Goal: Information Seeking & Learning: Find specific fact

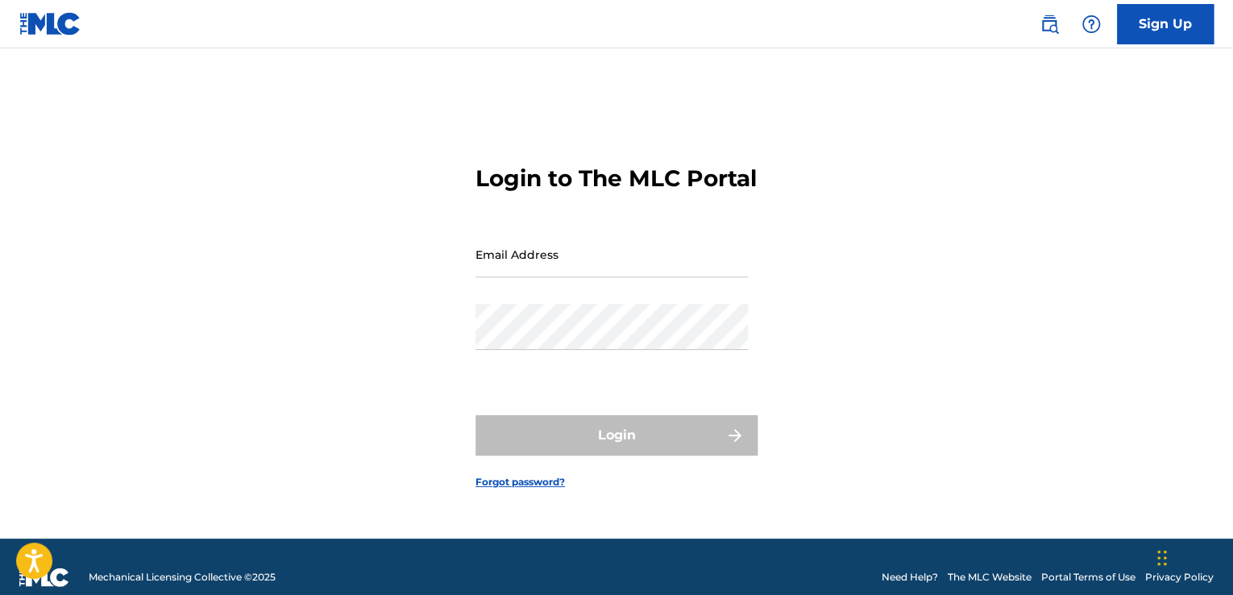
click at [667, 277] on input "Email Address" at bounding box center [612, 254] width 272 height 46
click at [579, 277] on input "Email Address" at bounding box center [612, 254] width 272 height 46
type input "[EMAIL_ADDRESS][DOMAIN_NAME]"
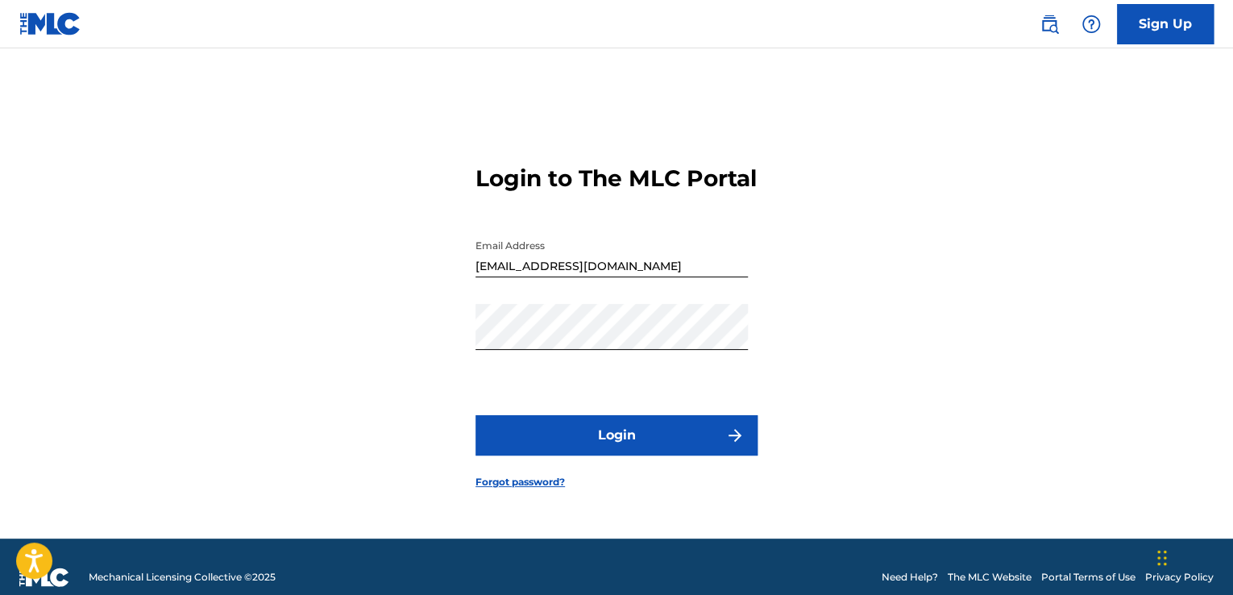
click at [599, 449] on button "Login" at bounding box center [617, 435] width 282 height 40
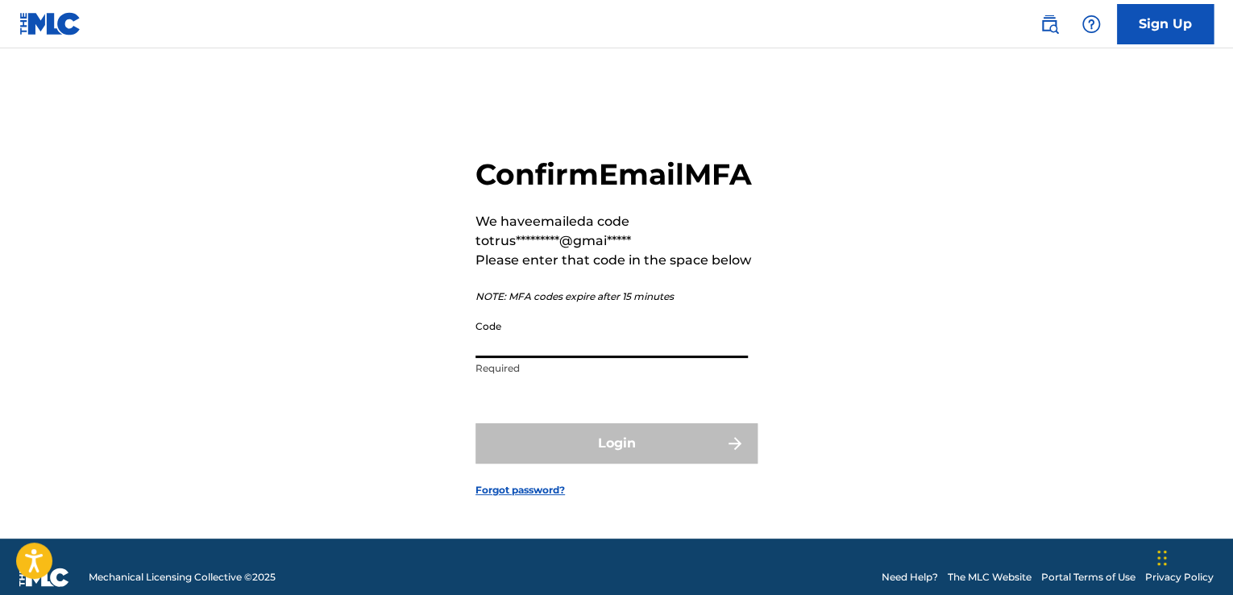
click at [563, 356] on input "Code" at bounding box center [612, 335] width 272 height 46
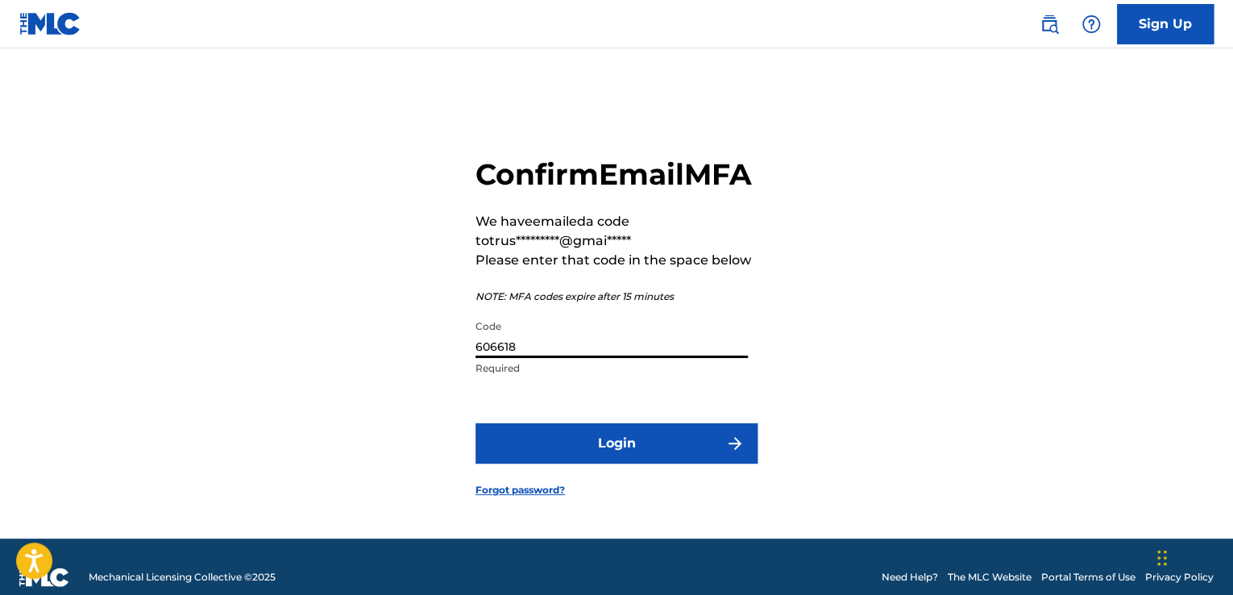
type input "606618"
click at [490, 463] on button "Login" at bounding box center [617, 443] width 282 height 40
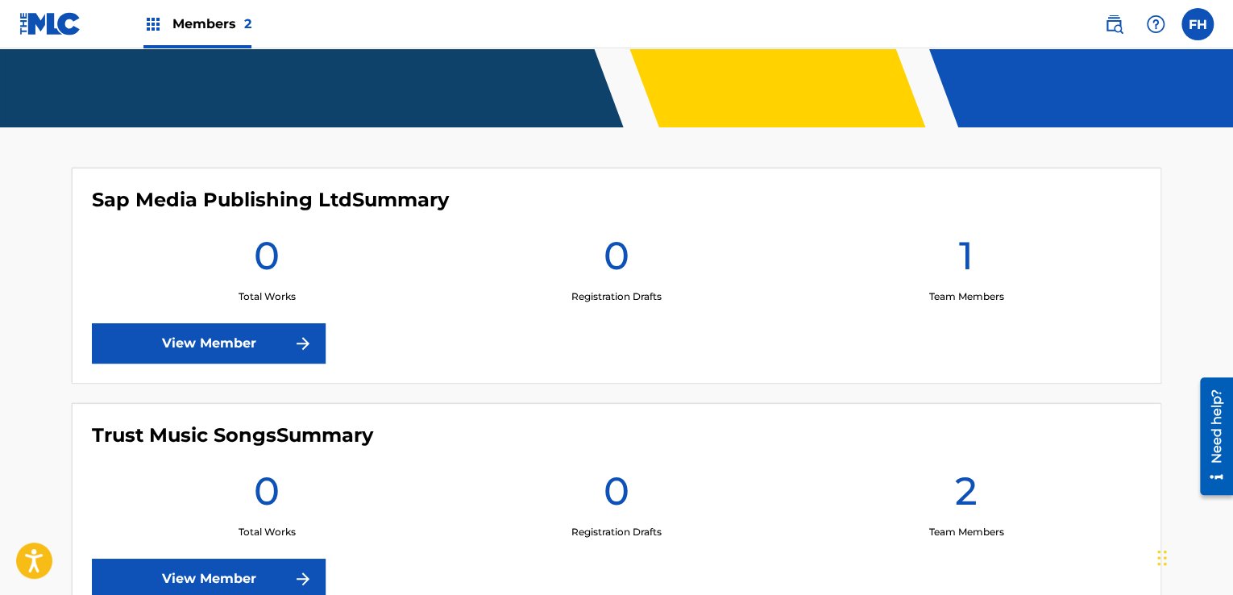
scroll to position [363, 0]
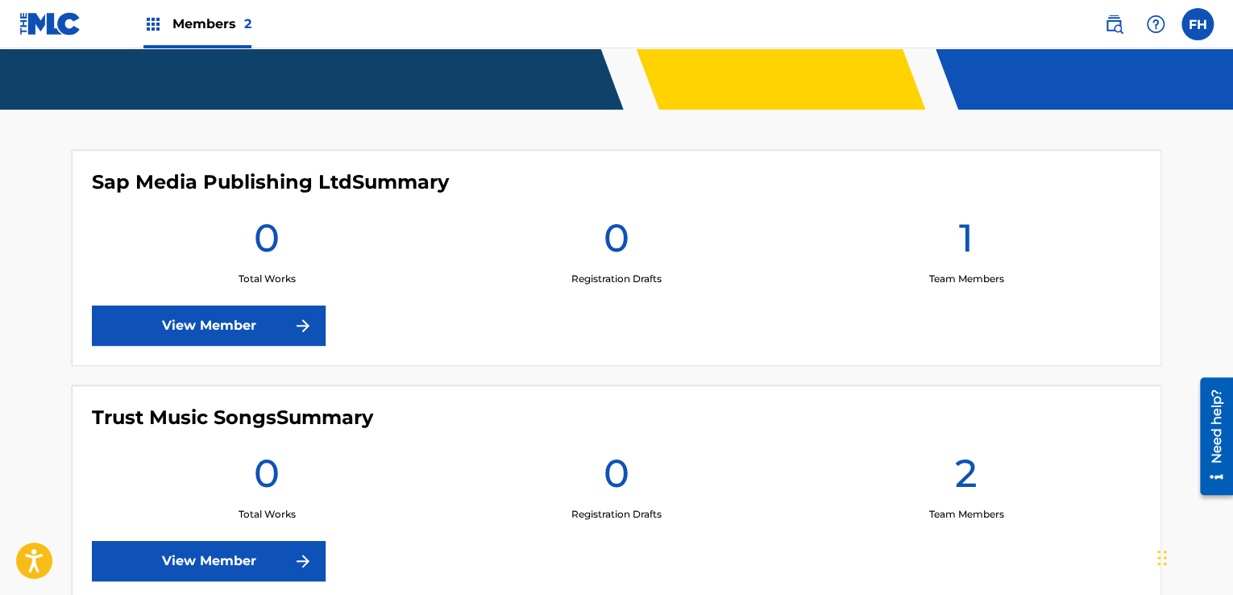
click at [271, 554] on link "View Member" at bounding box center [209, 561] width 234 height 40
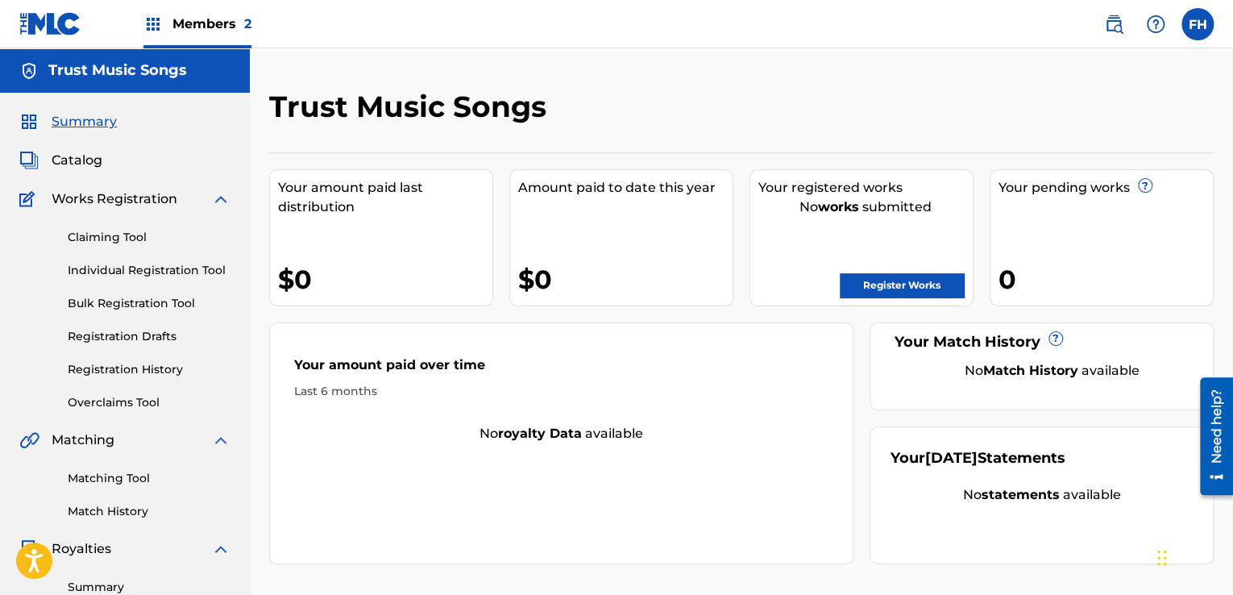
click at [168, 24] on div "Members 2" at bounding box center [197, 24] width 108 height 48
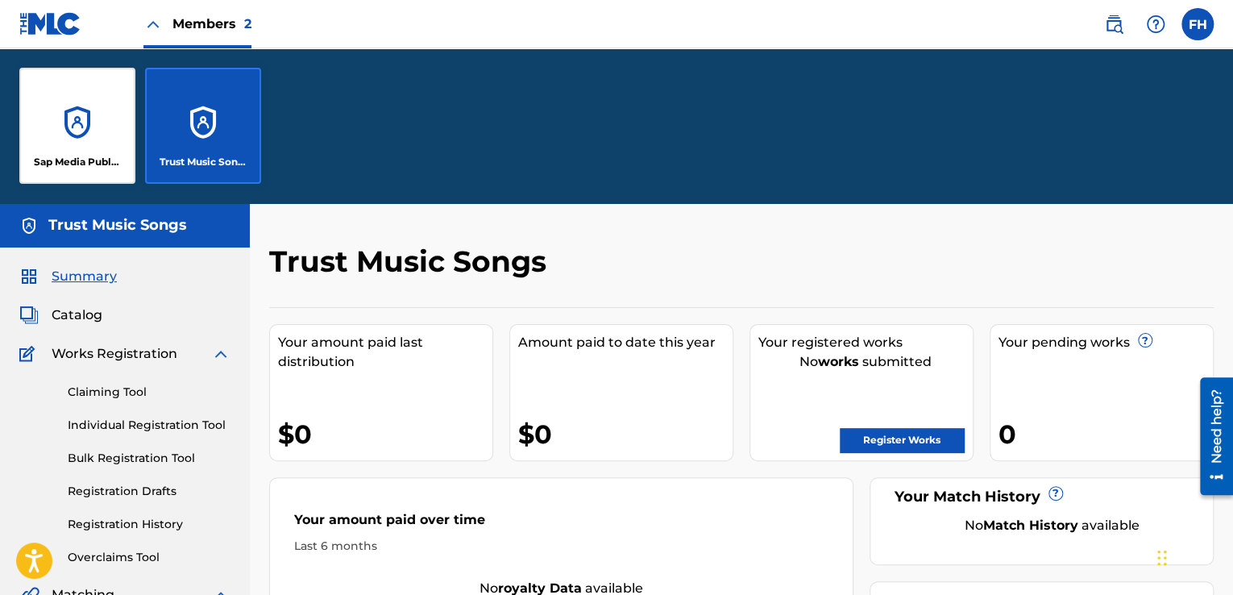
click at [90, 138] on div "Sap Media Publishing Ltd" at bounding box center [77, 126] width 116 height 116
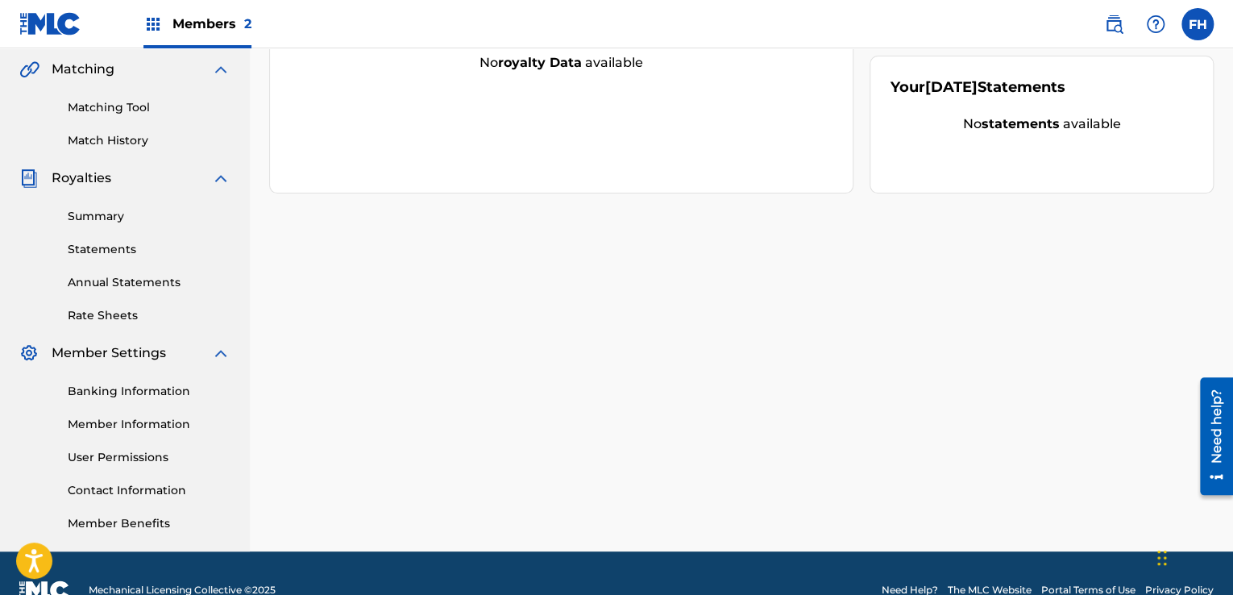
scroll to position [405, 0]
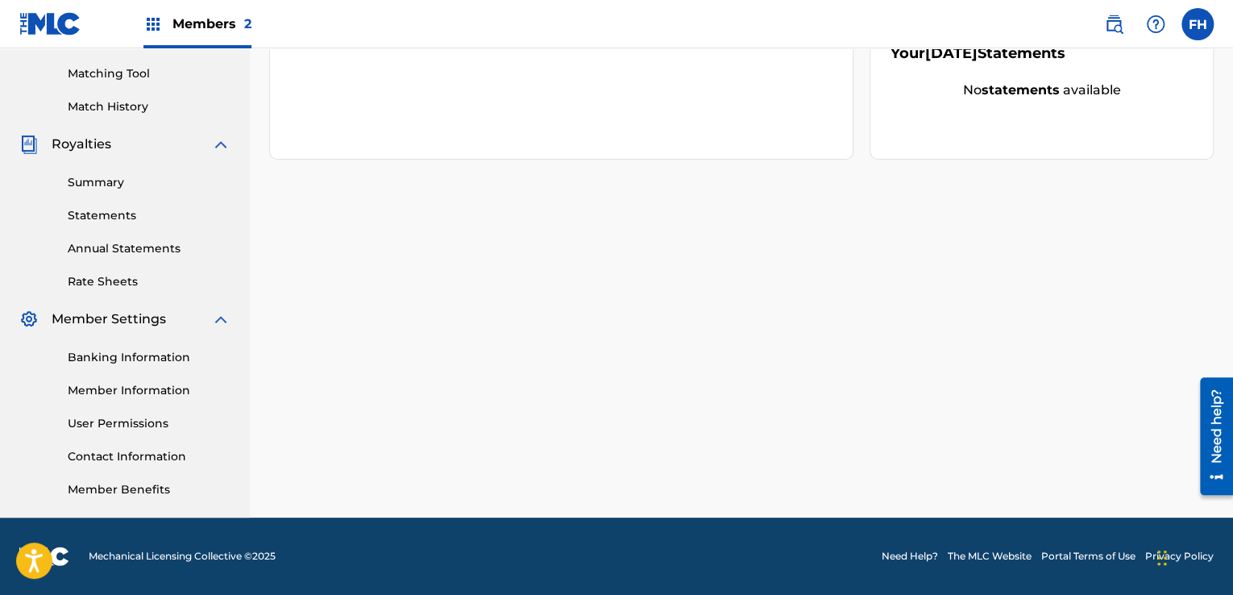
click at [145, 426] on link "User Permissions" at bounding box center [149, 423] width 163 height 17
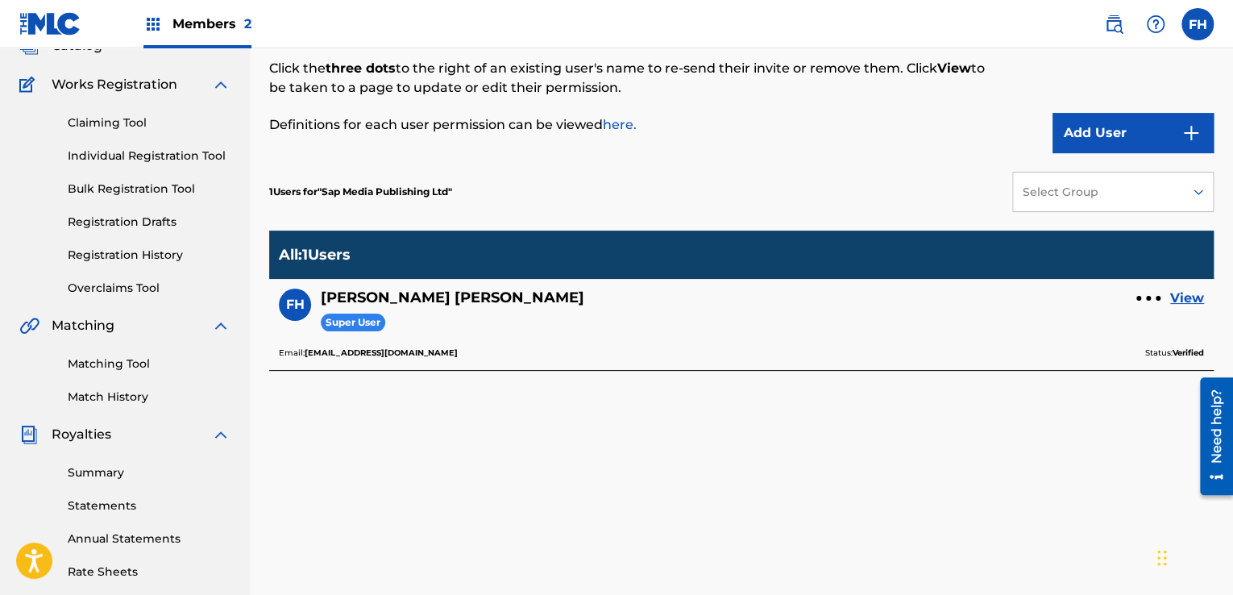
scroll to position [119, 0]
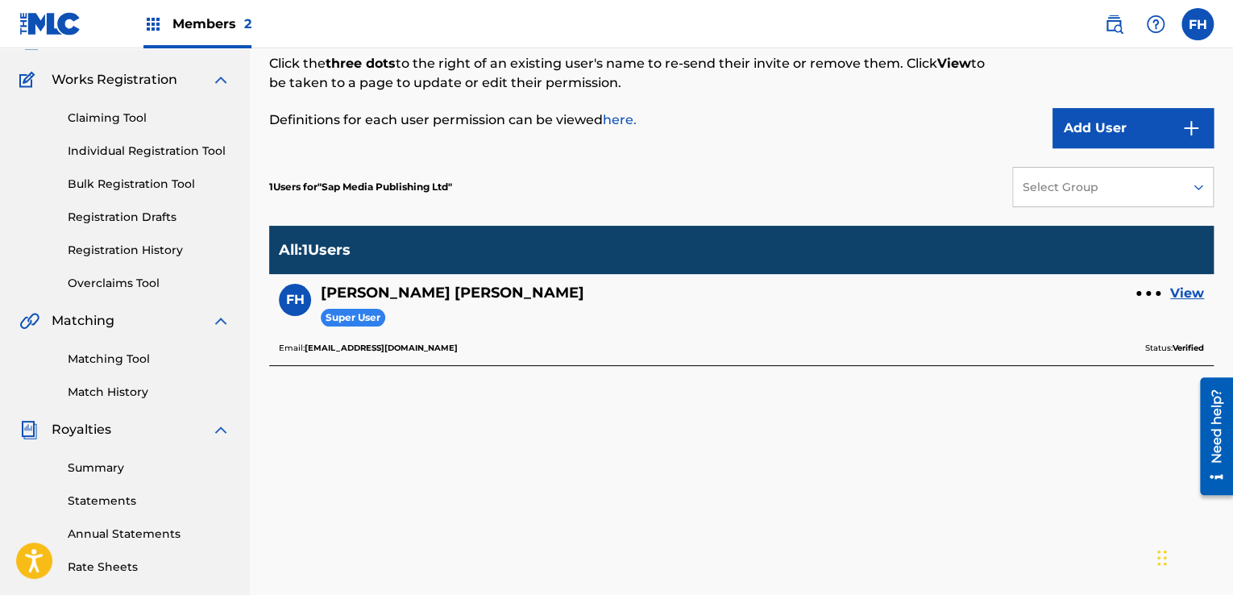
click at [1103, 127] on button "Add User" at bounding box center [1133, 128] width 161 height 40
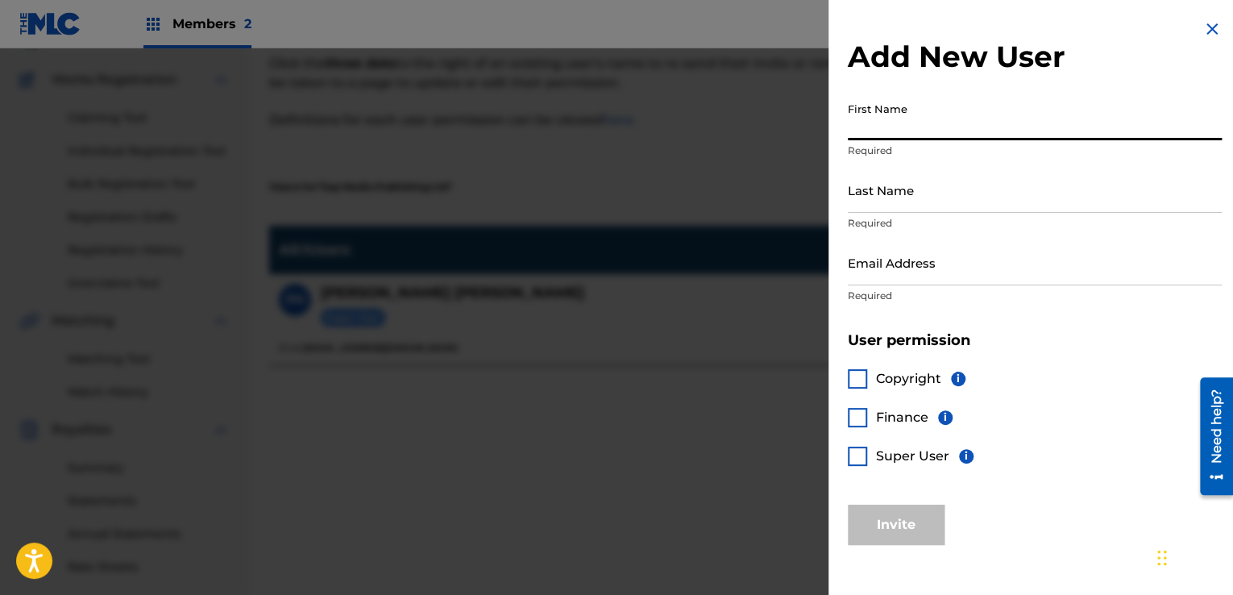
click at [961, 133] on input "First Name" at bounding box center [1035, 117] width 374 height 46
type input "sap media"
click at [903, 201] on input "Last Name" at bounding box center [1035, 190] width 374 height 46
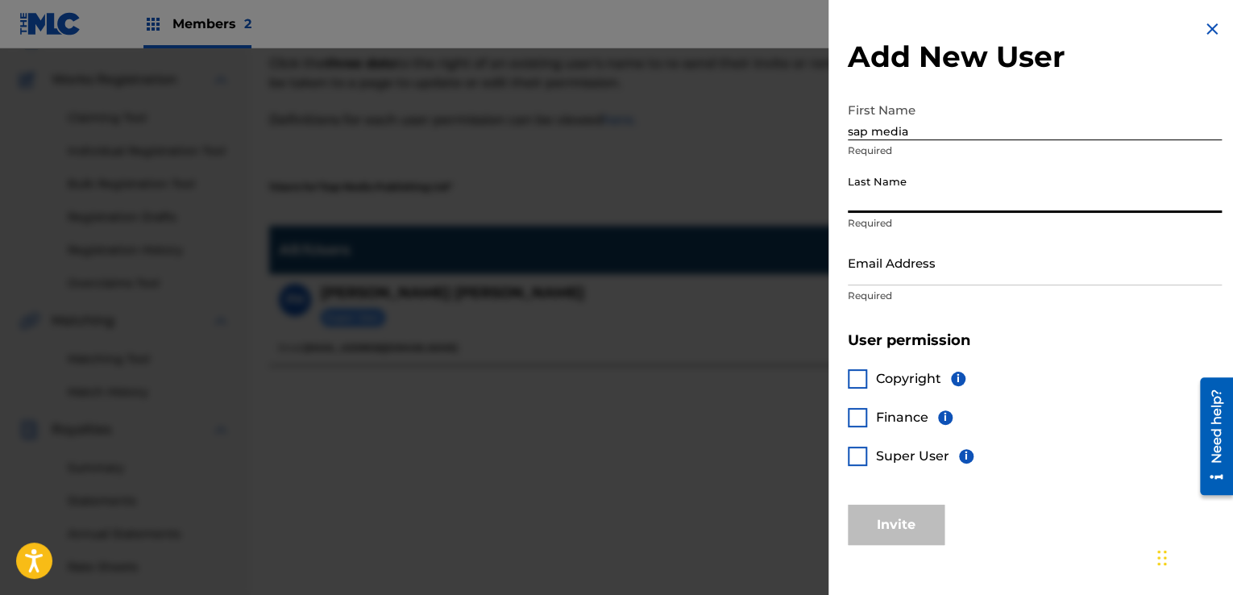
click at [929, 139] on input "sap media" at bounding box center [1035, 117] width 374 height 46
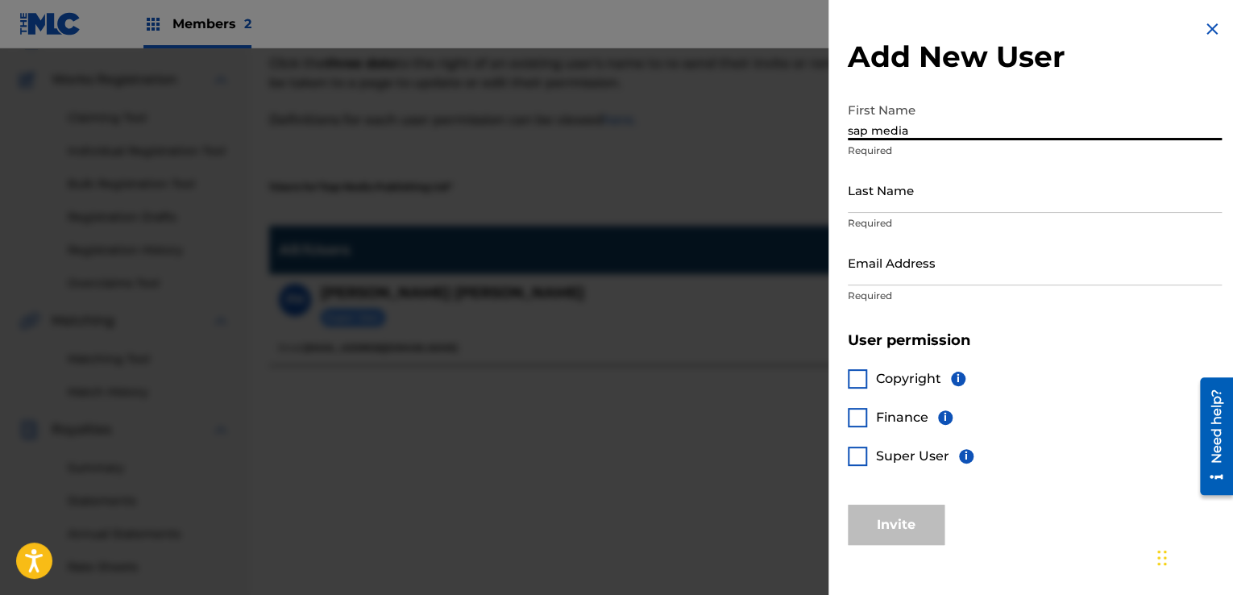
click at [884, 201] on input "Last Name" at bounding box center [1035, 190] width 374 height 46
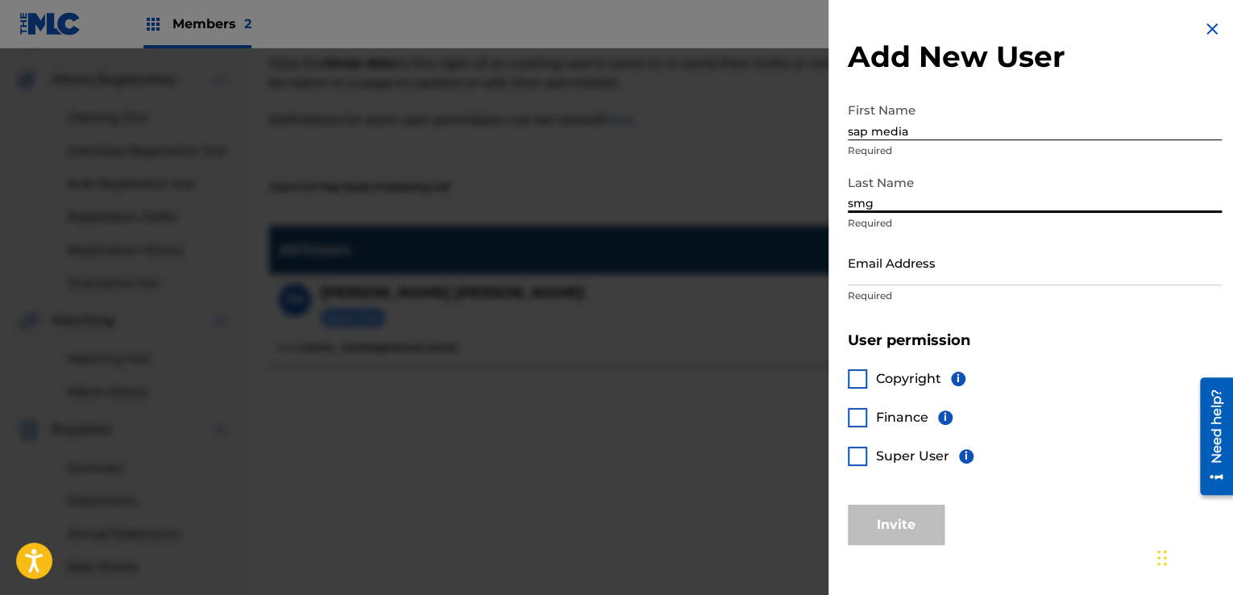
type input "smg"
click at [878, 279] on input "Email Address" at bounding box center [1035, 262] width 374 height 46
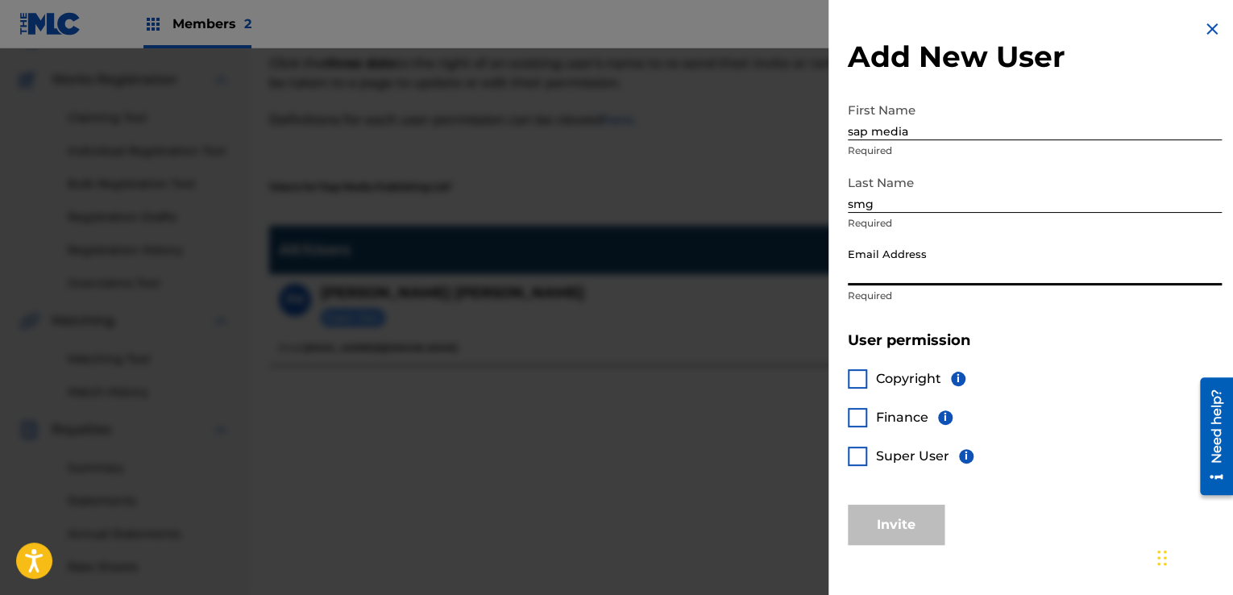
click at [856, 374] on div at bounding box center [857, 378] width 19 height 19
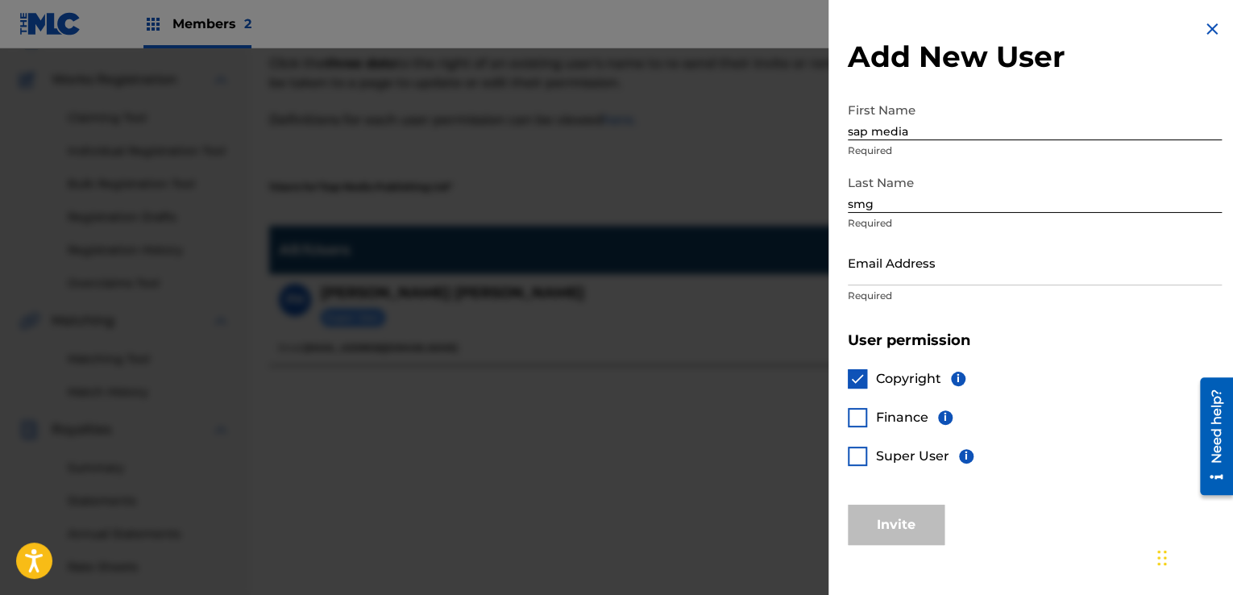
click at [855, 417] on div at bounding box center [857, 417] width 19 height 19
click at [851, 453] on div at bounding box center [857, 456] width 19 height 19
click at [874, 280] on input "Email Address" at bounding box center [1035, 262] width 374 height 46
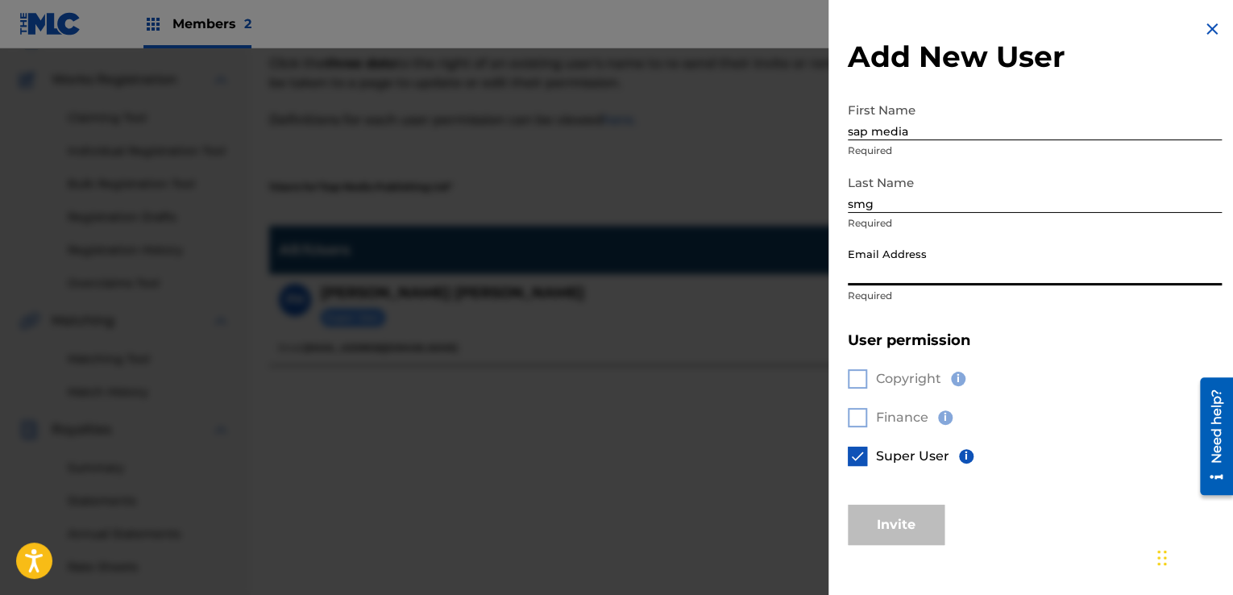
paste input "[EMAIL_ADDRESS][DOMAIN_NAME]"
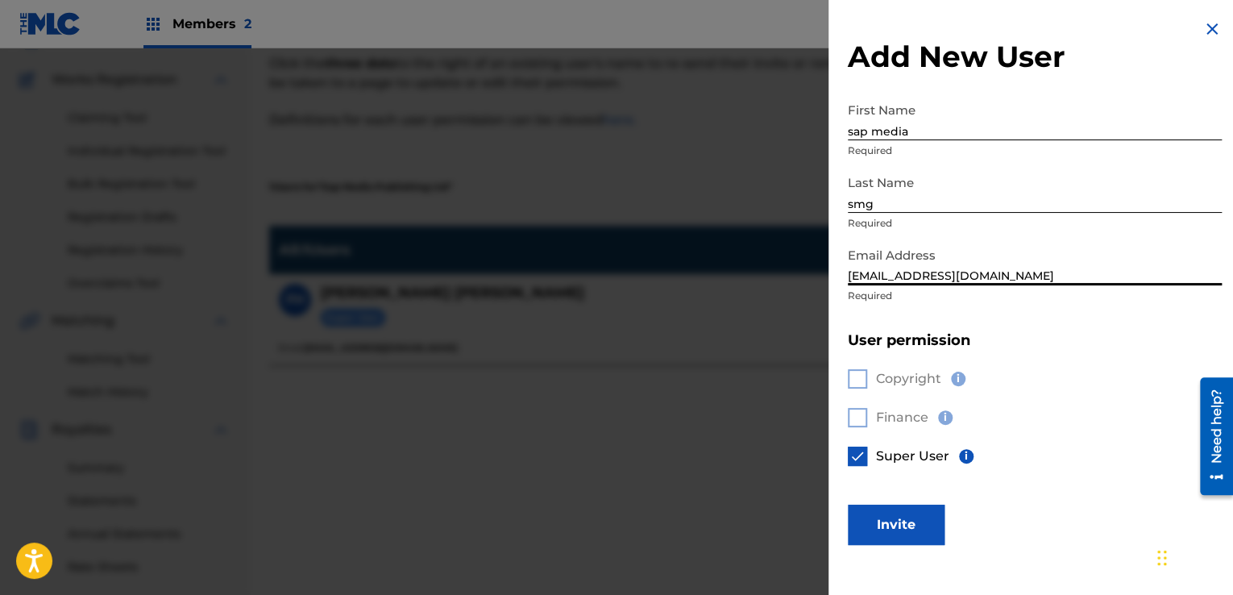
type input "[EMAIL_ADDRESS][DOMAIN_NAME]"
click at [889, 525] on button "Invite" at bounding box center [896, 525] width 97 height 40
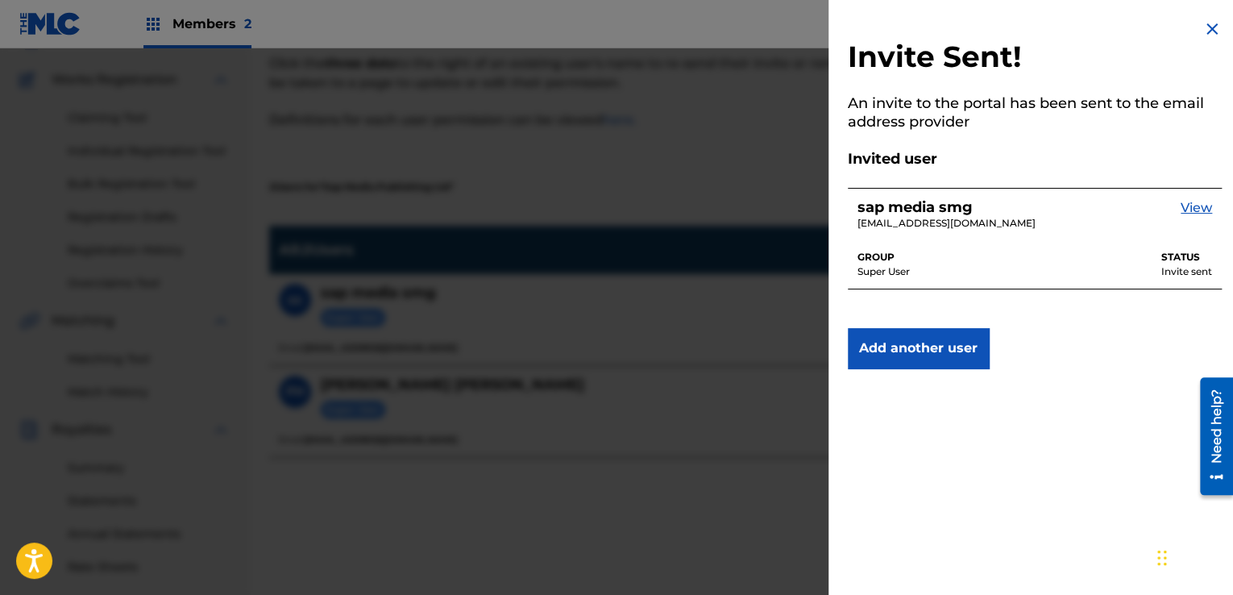
click at [1205, 27] on img at bounding box center [1211, 28] width 19 height 19
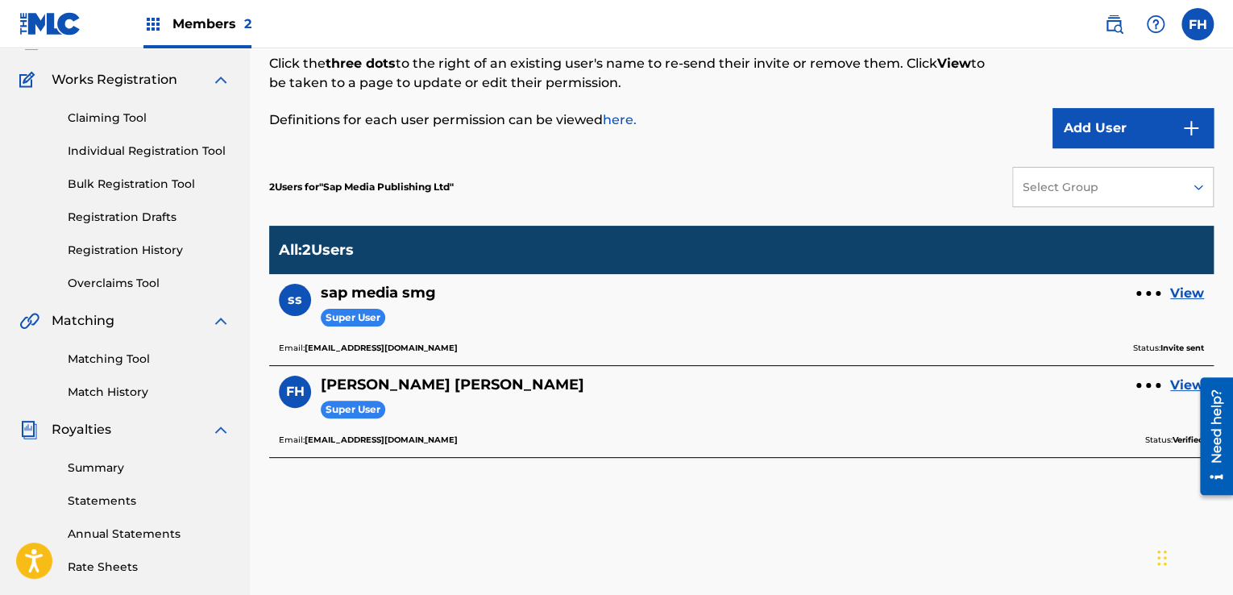
click at [132, 85] on span "Works Registration" at bounding box center [115, 79] width 126 height 19
click at [168, 29] on div "Members 2" at bounding box center [197, 24] width 108 height 48
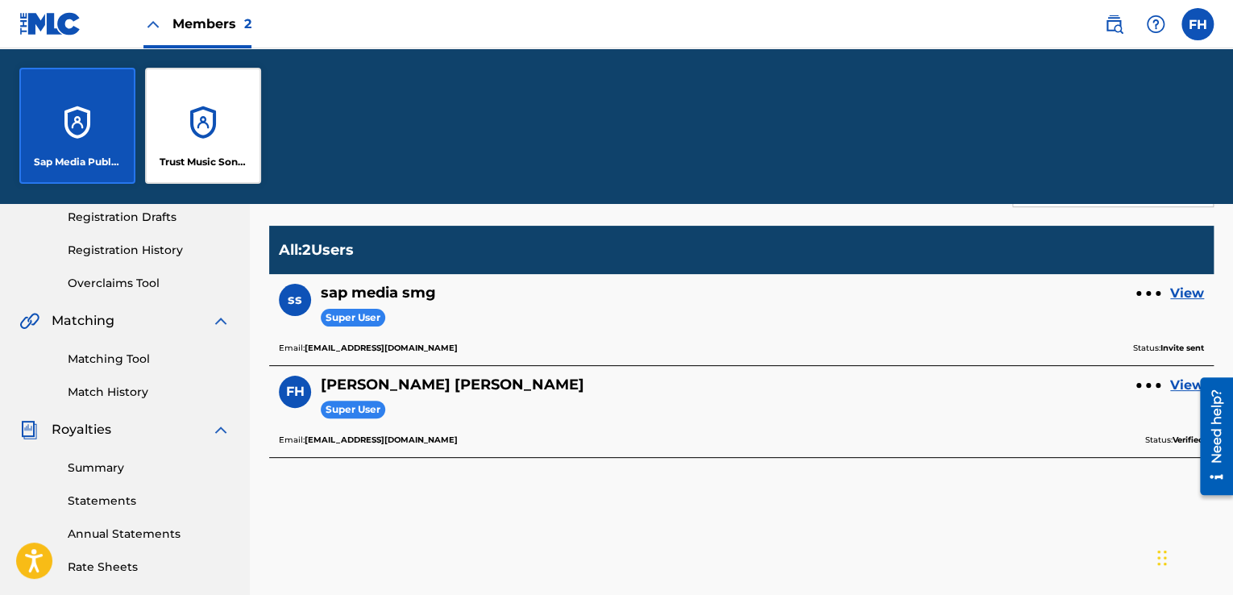
click at [56, 30] on img at bounding box center [50, 23] width 62 height 23
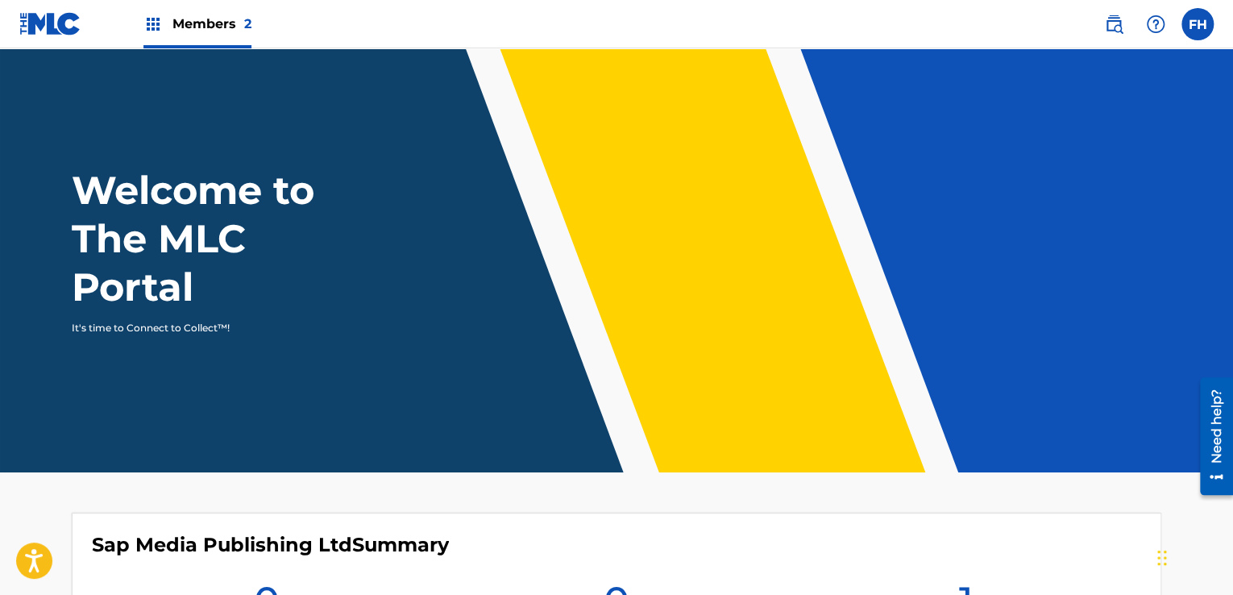
click at [1106, 19] on img at bounding box center [1113, 24] width 19 height 19
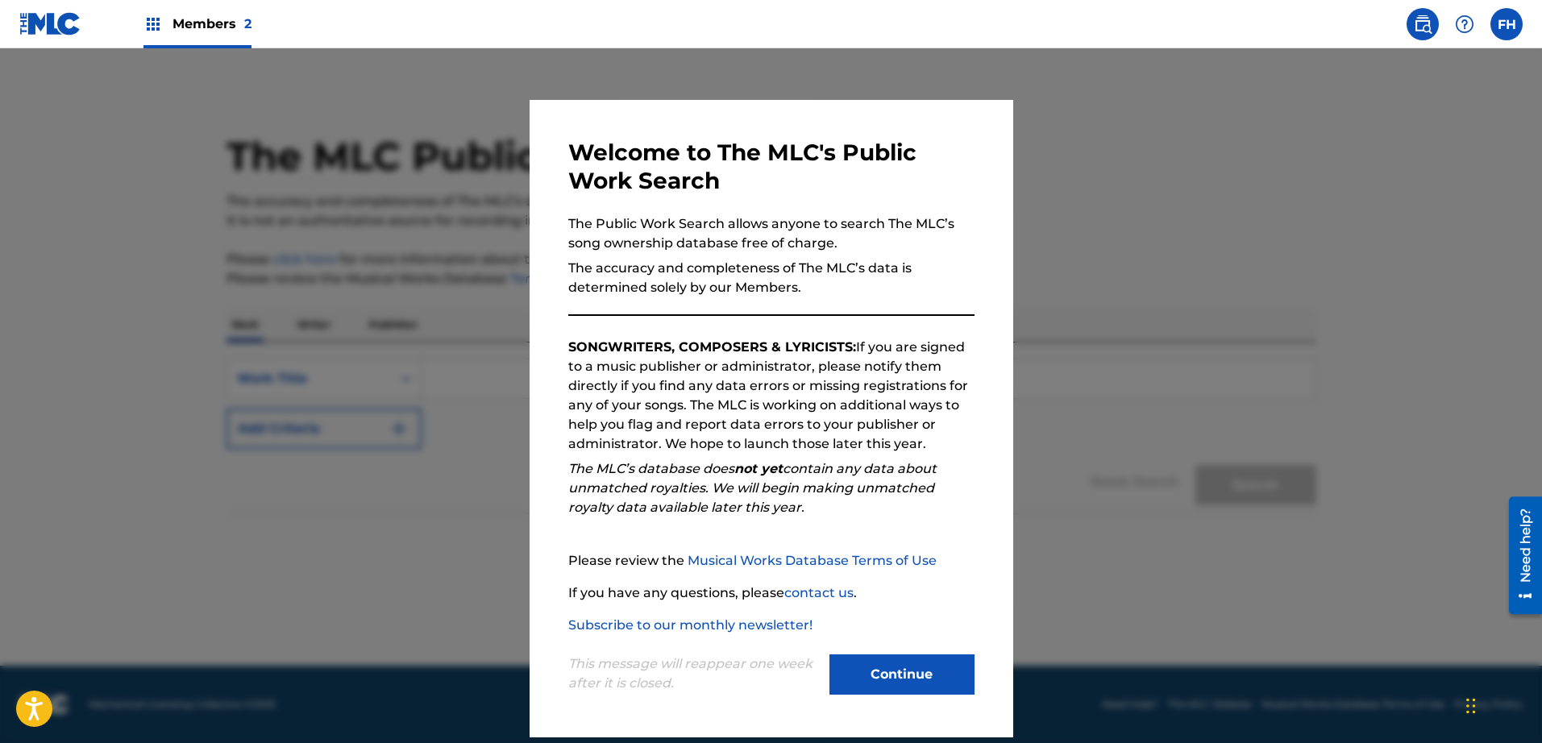
click at [920, 594] on button "Continue" at bounding box center [901, 674] width 145 height 40
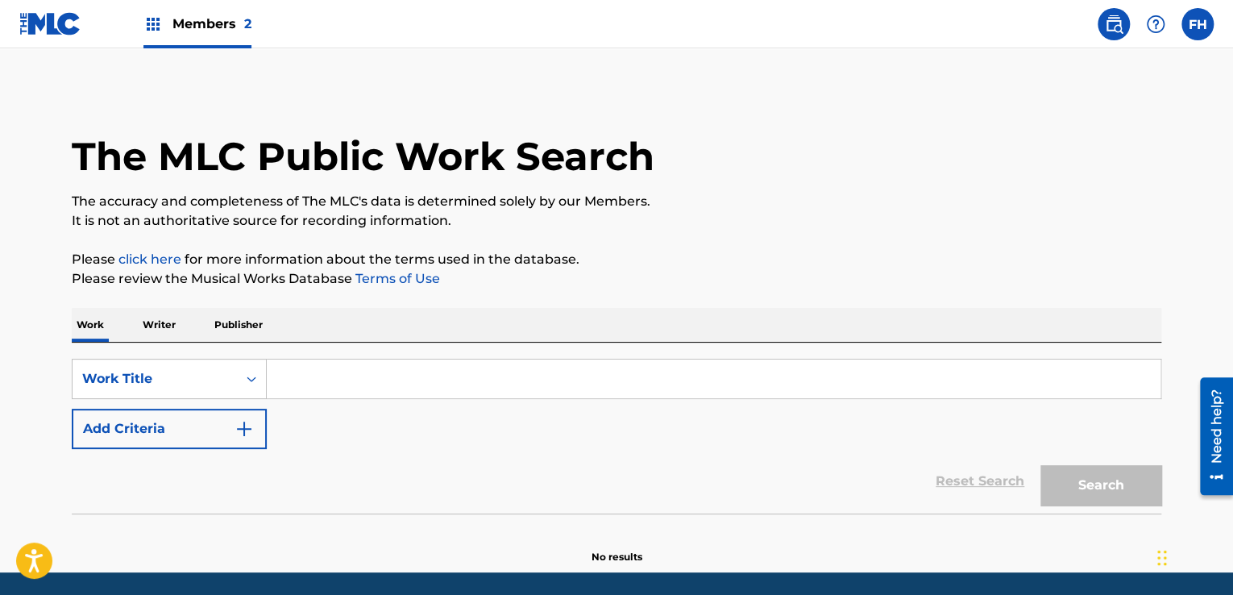
click at [170, 327] on p "Writer" at bounding box center [159, 325] width 43 height 34
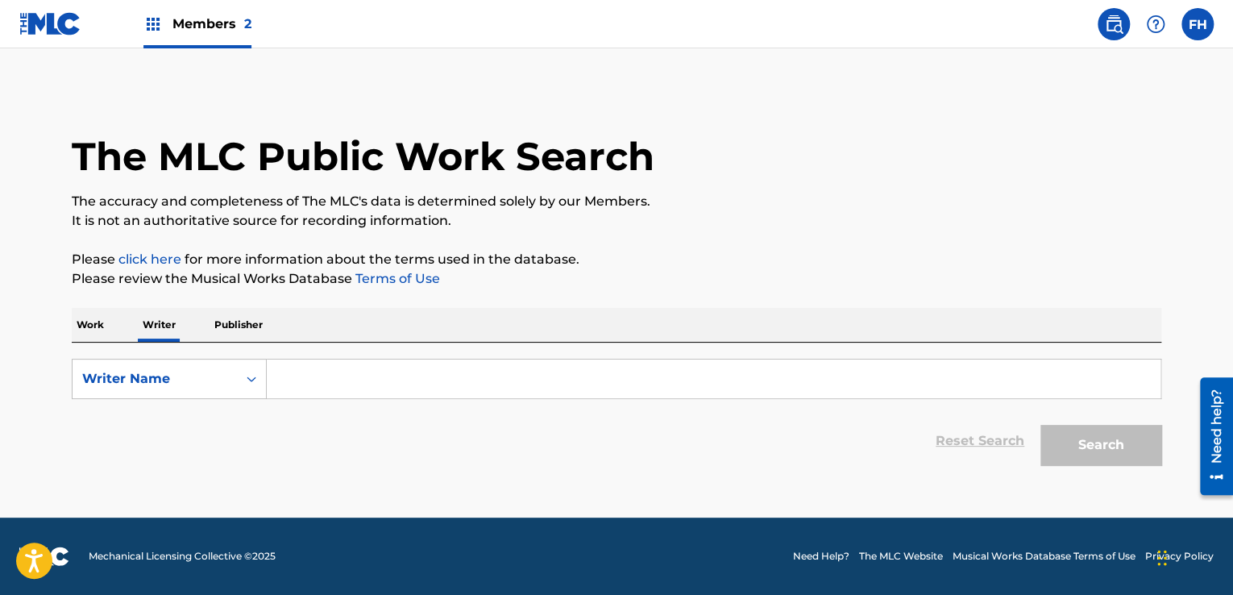
click at [316, 380] on input "Search Form" at bounding box center [714, 378] width 894 height 39
paste input "[PERSON_NAME]"
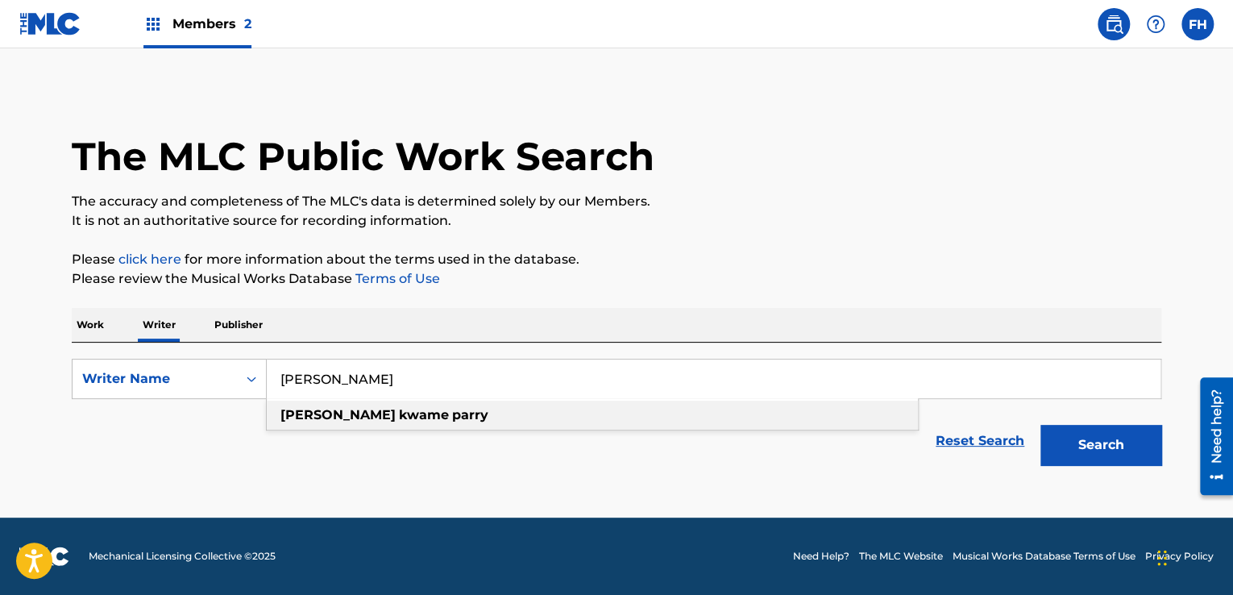
click at [733, 404] on div "[PERSON_NAME]" at bounding box center [592, 415] width 651 height 29
click at [733, 404] on form "SearchWithCriteria8082d63a-e42b-4d61-bdbd-3cc0ed355d65 Writer Name [PERSON_NAME…" at bounding box center [617, 416] width 1090 height 114
click at [1117, 449] on button "Search" at bounding box center [1100, 445] width 121 height 40
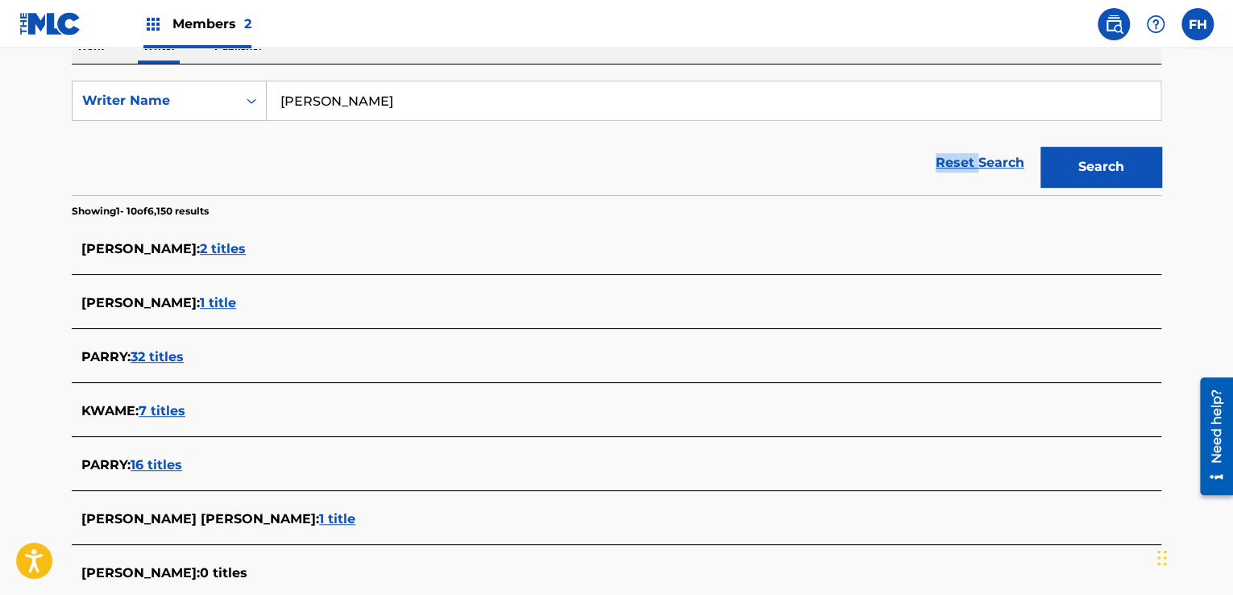
scroll to position [285, 0]
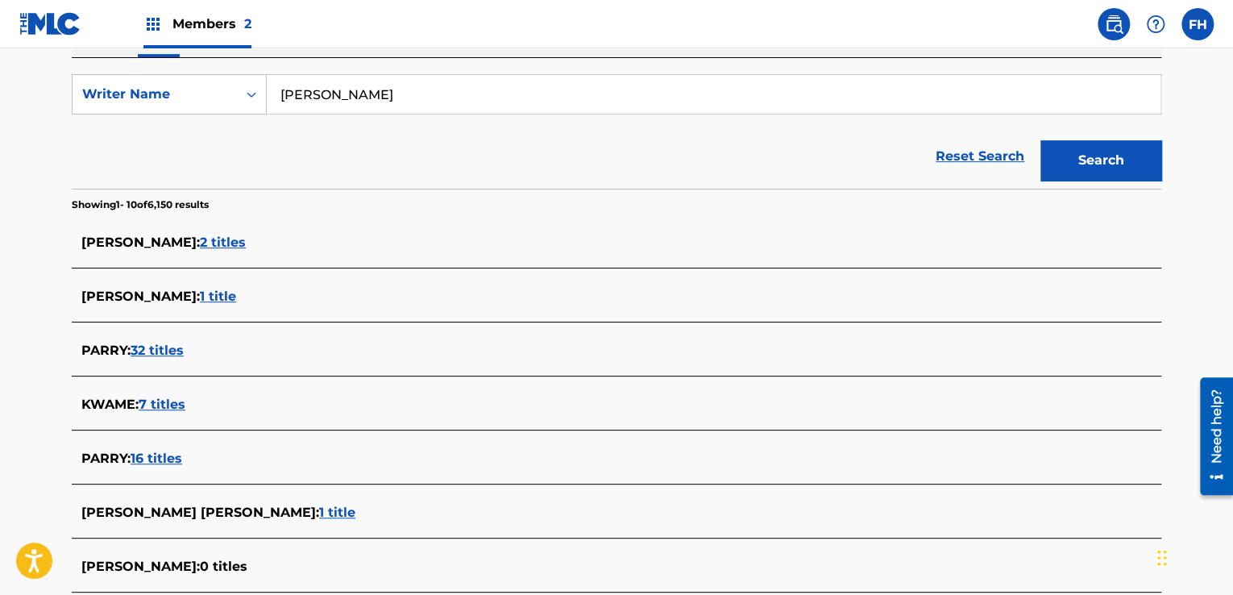
click at [394, 110] on input "[PERSON_NAME]" at bounding box center [714, 94] width 894 height 39
paste input "[PERSON_NAME]"
type input "[PERSON_NAME]"
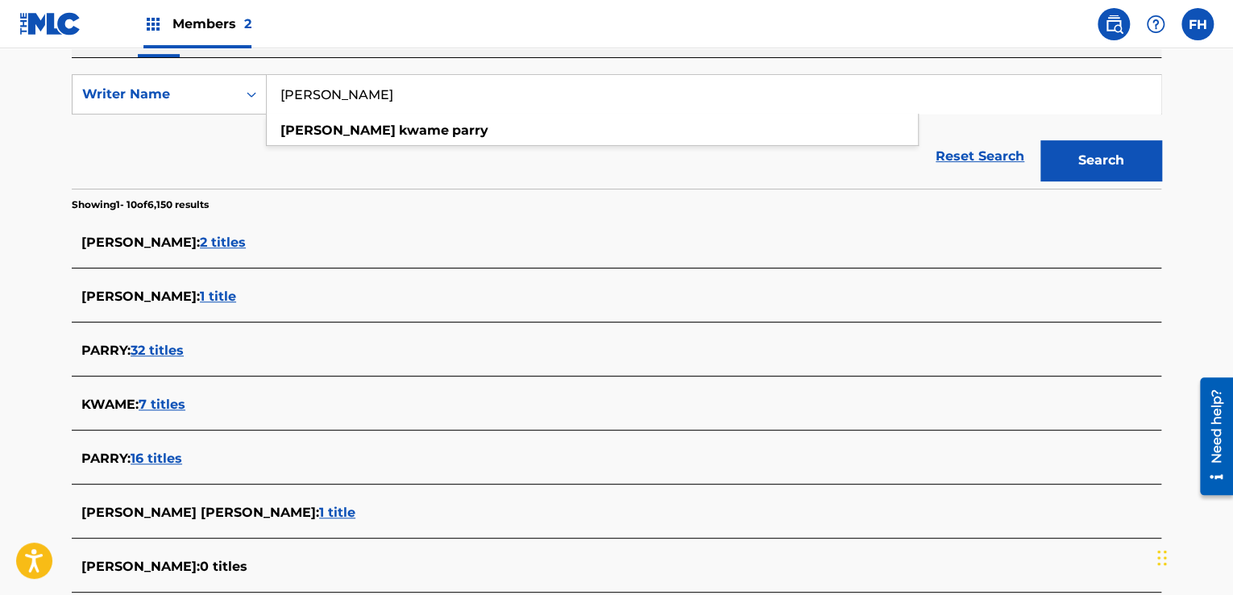
click at [1136, 168] on button "Search" at bounding box center [1100, 160] width 121 height 40
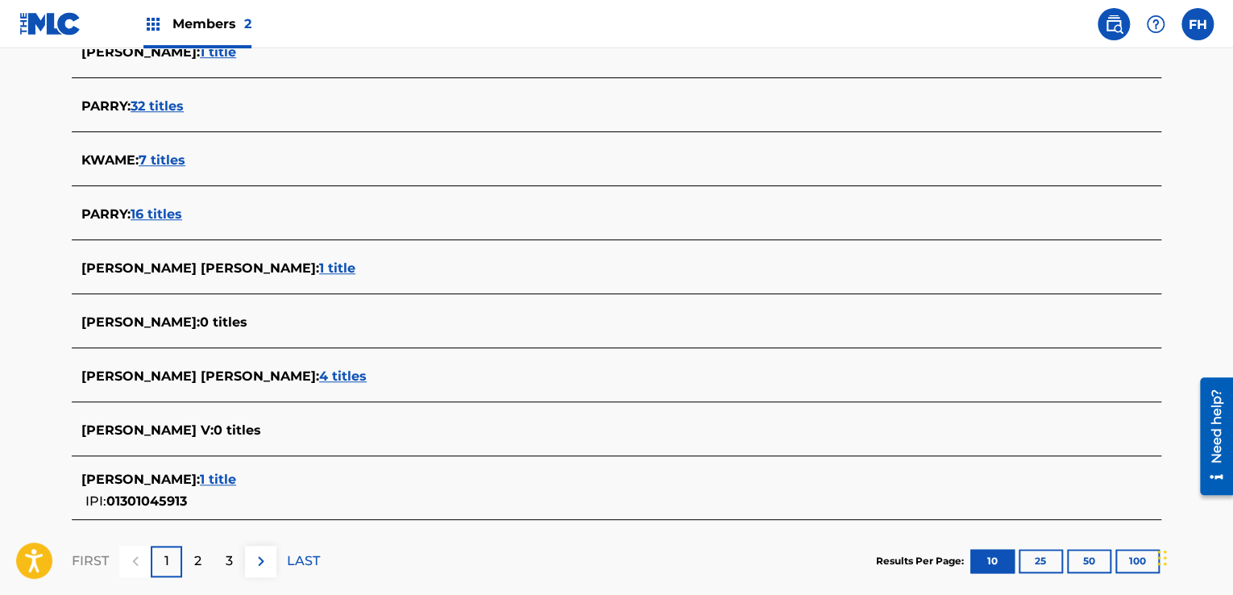
scroll to position [558, 0]
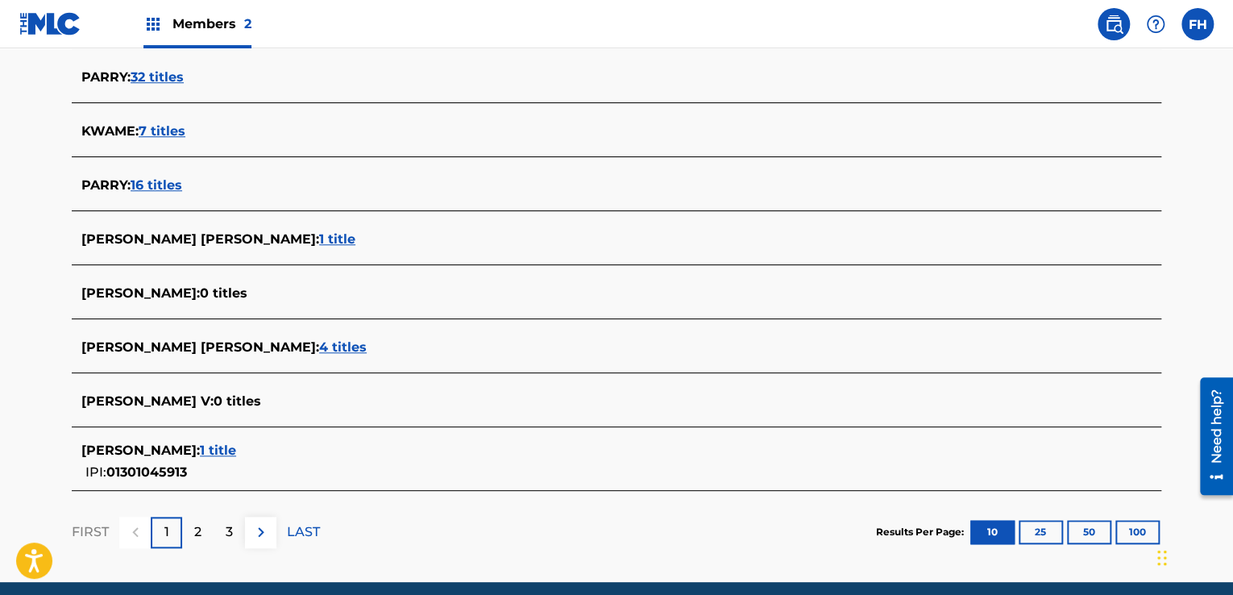
click at [236, 447] on span "1 title" at bounding box center [218, 449] width 36 height 15
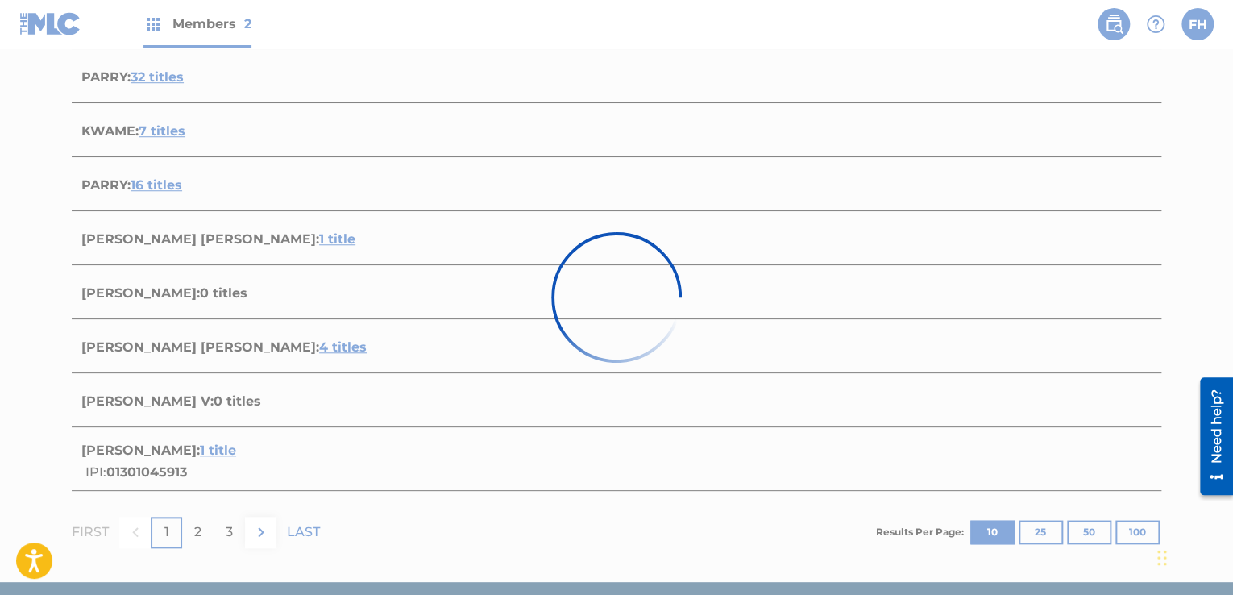
scroll to position [232, 0]
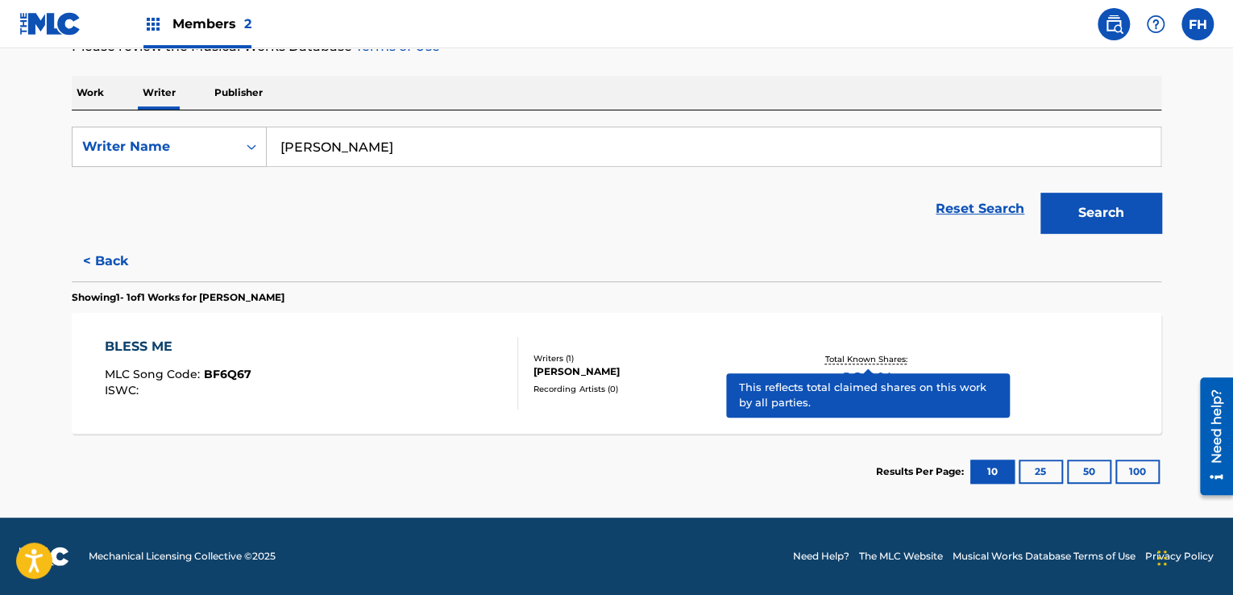
click at [906, 359] on p "Total Known Shares:" at bounding box center [867, 359] width 86 height 12
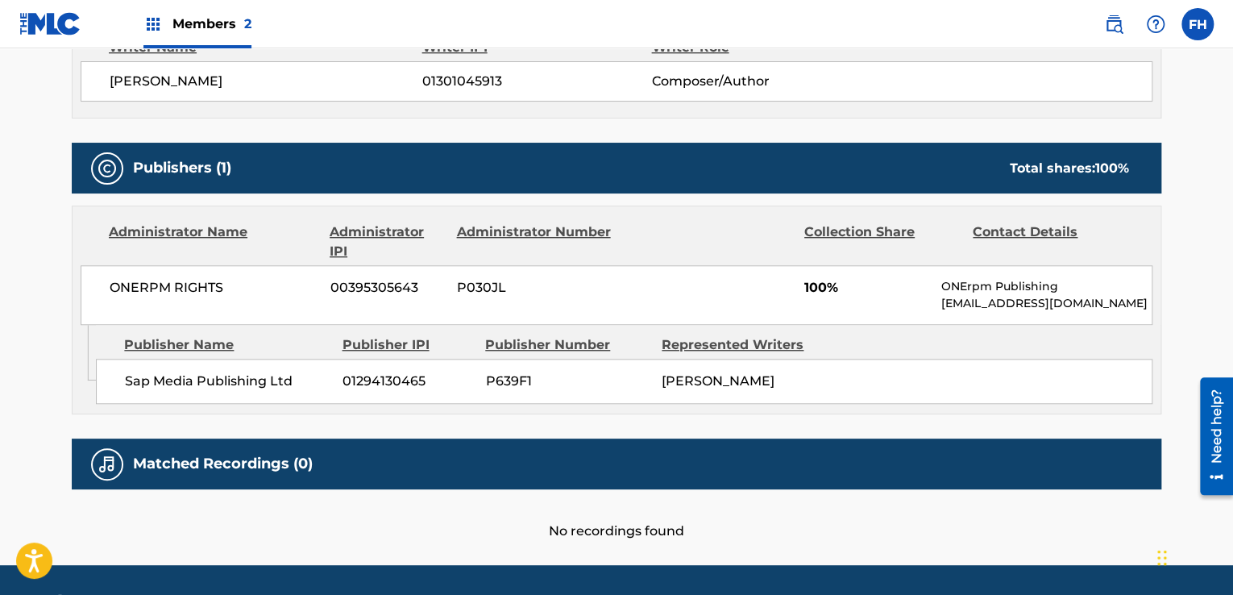
scroll to position [655, 0]
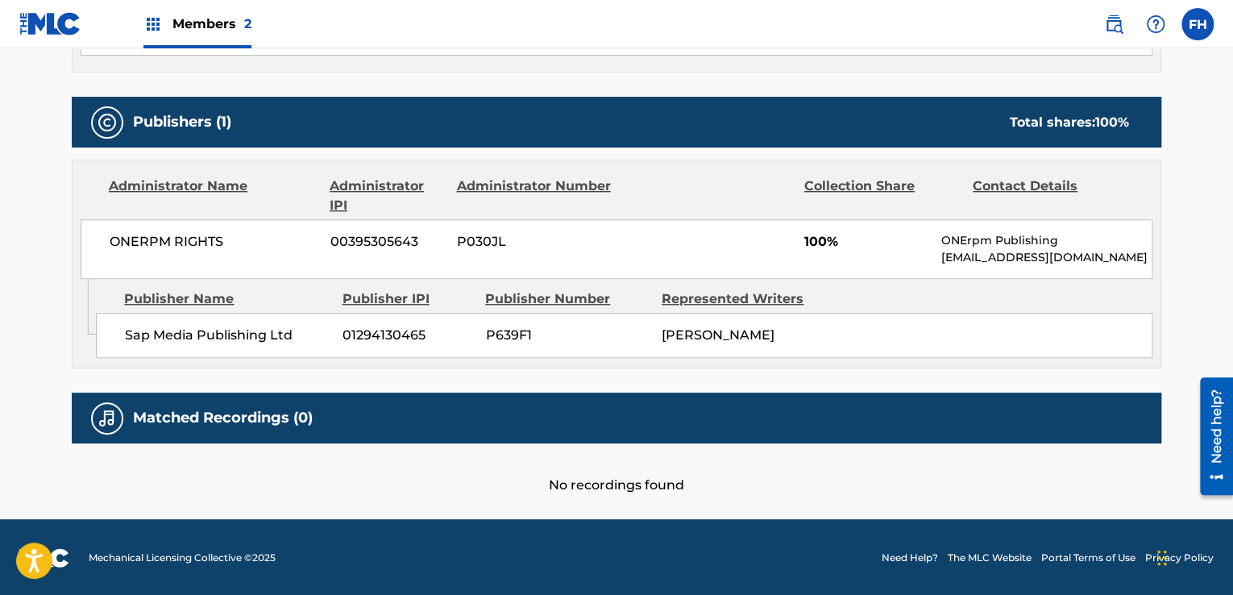
click at [494, 330] on span "P639F1" at bounding box center [567, 335] width 164 height 19
copy span "P639F1"
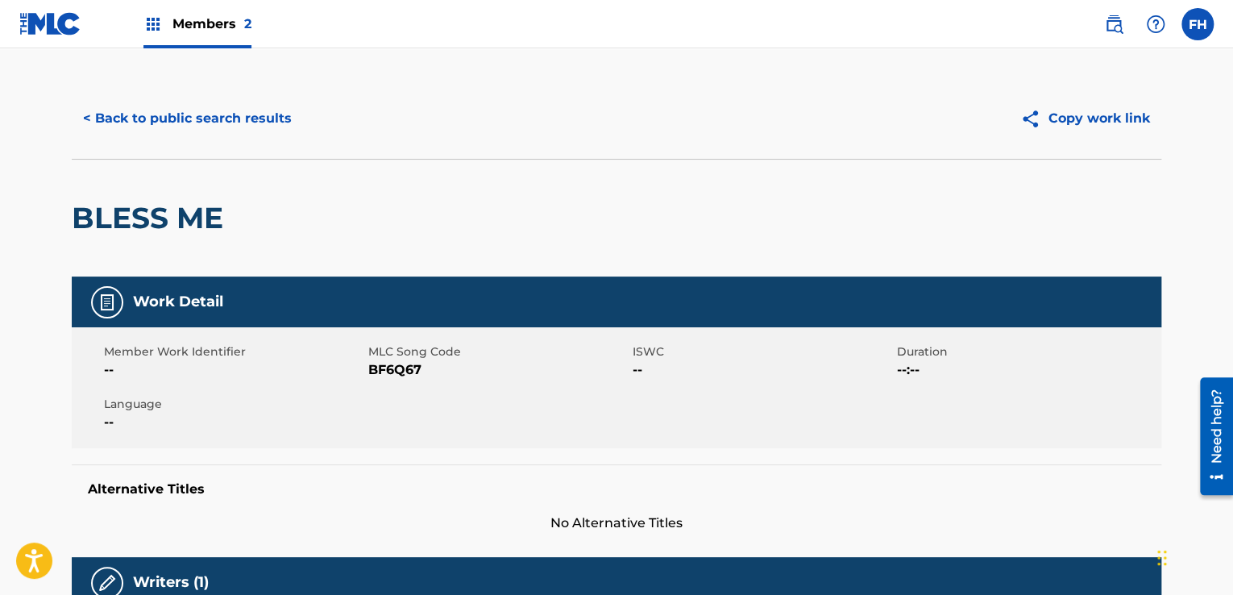
scroll to position [0, 0]
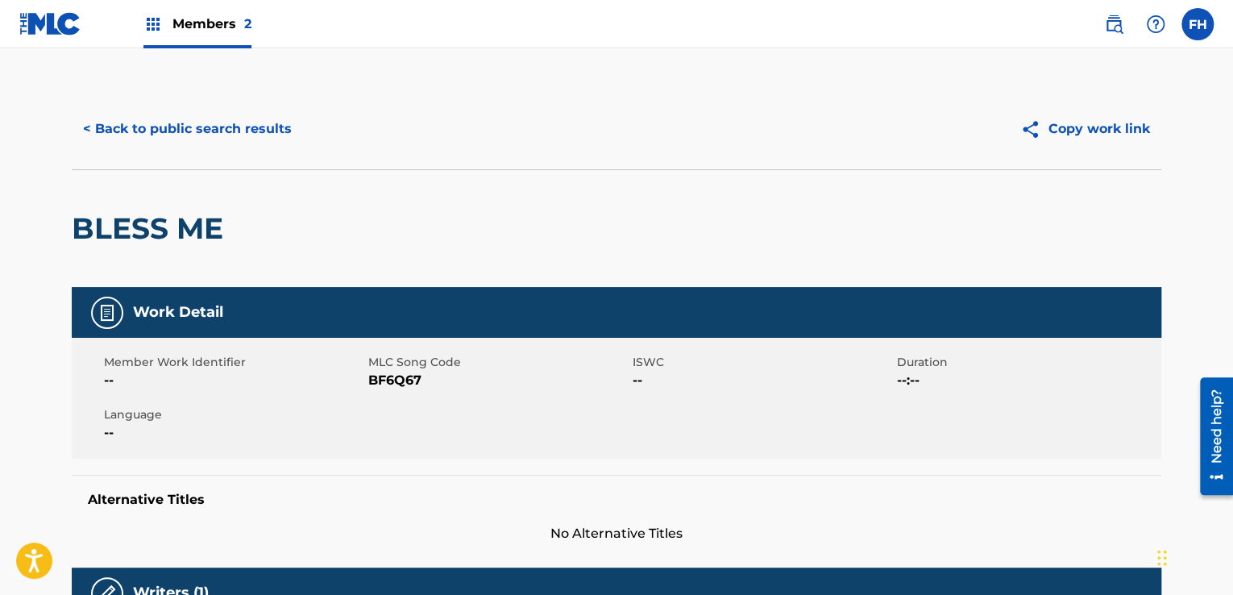
click at [230, 33] on div "Members 2" at bounding box center [197, 24] width 108 height 48
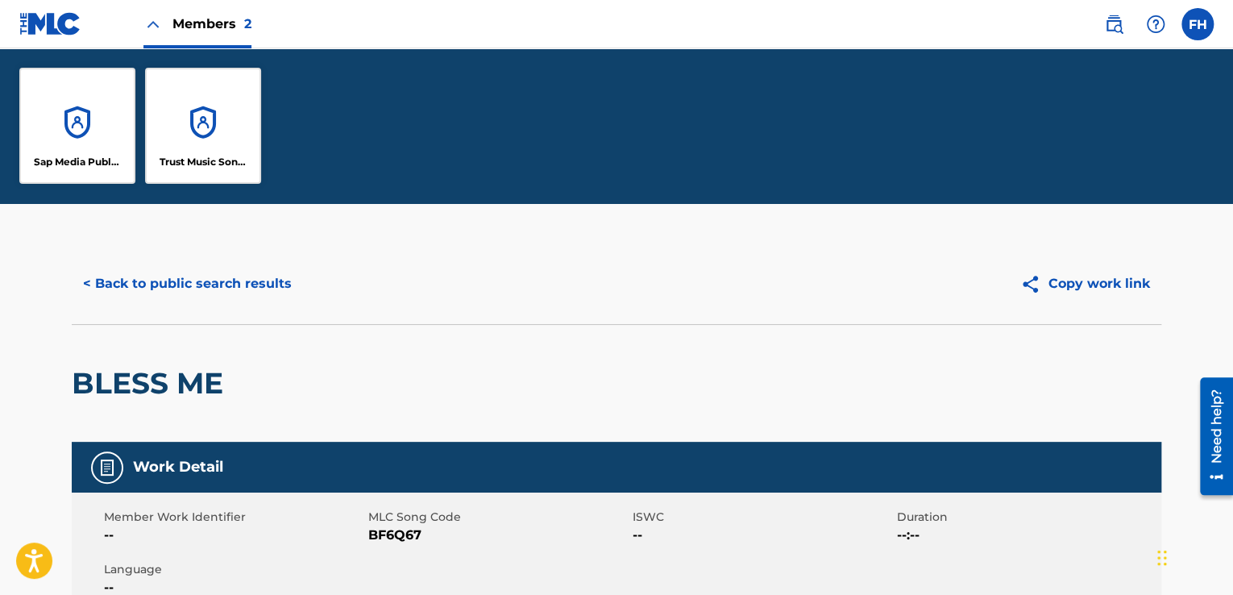
click at [85, 127] on div "Sap Media Publishing Ltd" at bounding box center [77, 126] width 116 height 116
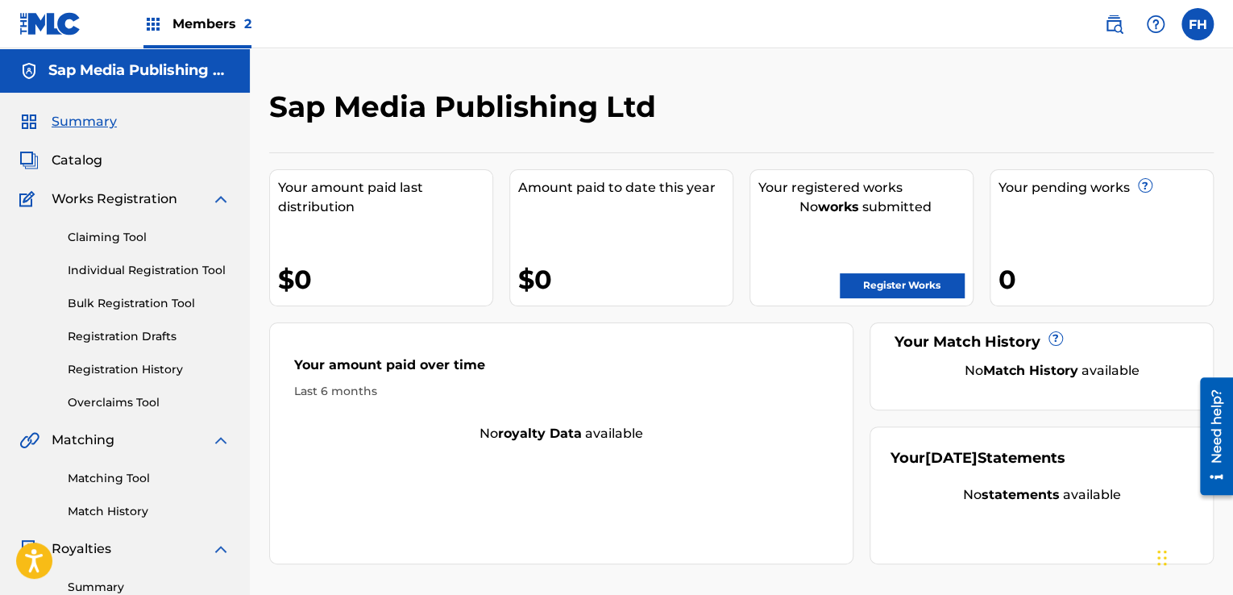
click at [1114, 20] on img at bounding box center [1113, 24] width 19 height 19
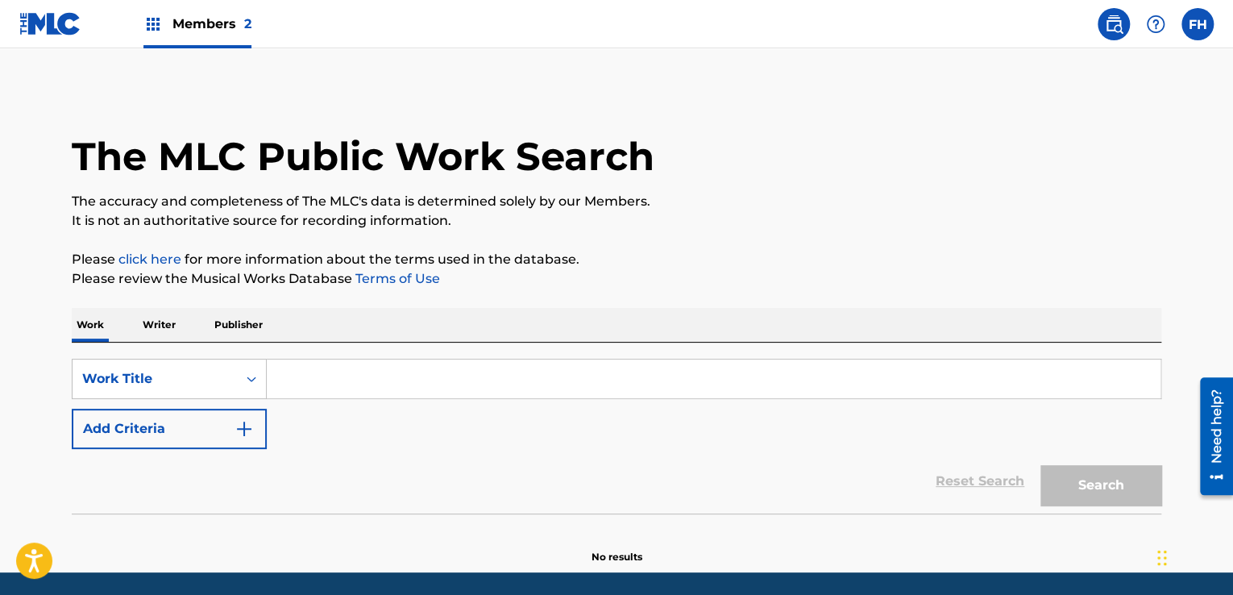
click at [386, 368] on input "Search Form" at bounding box center [714, 378] width 894 height 39
paste input "P639F1"
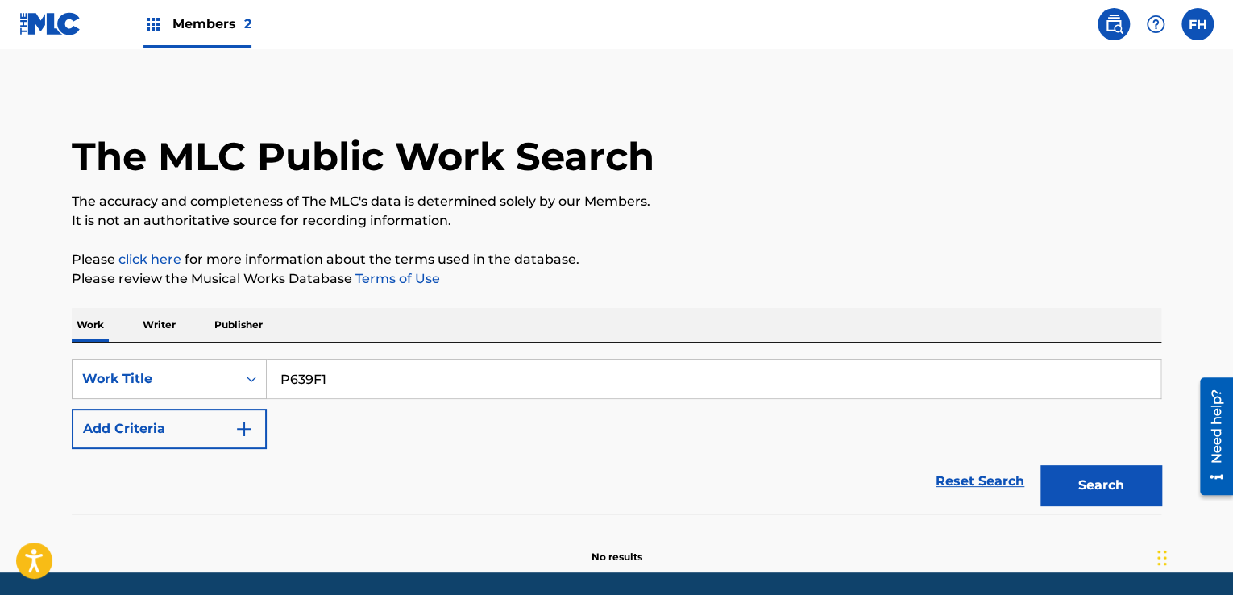
type input "P639F1"
click at [230, 316] on p "Publisher" at bounding box center [239, 325] width 58 height 34
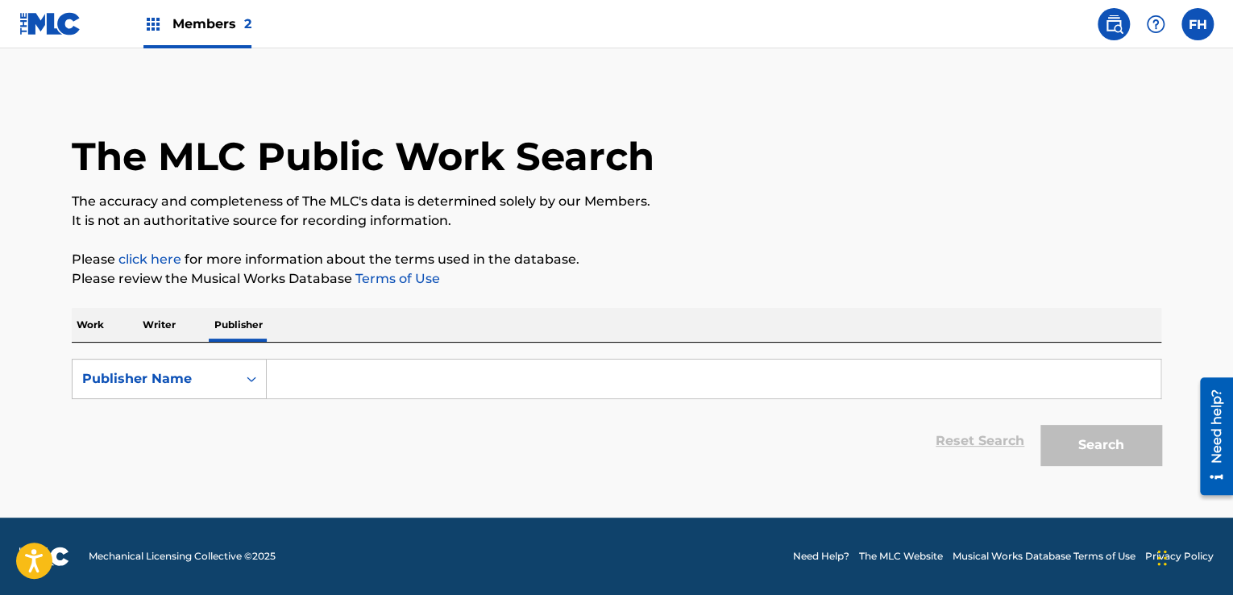
click at [313, 365] on input "Search Form" at bounding box center [714, 378] width 894 height 39
paste input "P639F1"
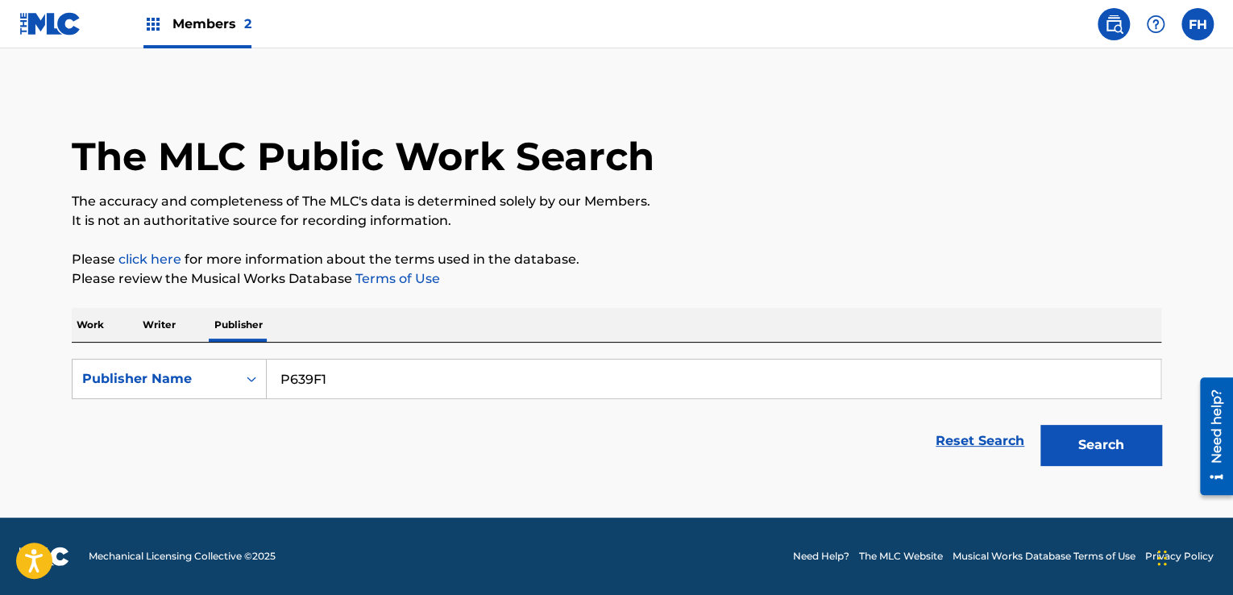
click at [1040, 425] on button "Search" at bounding box center [1100, 445] width 121 height 40
click at [321, 376] on input "P639F1" at bounding box center [714, 378] width 894 height 39
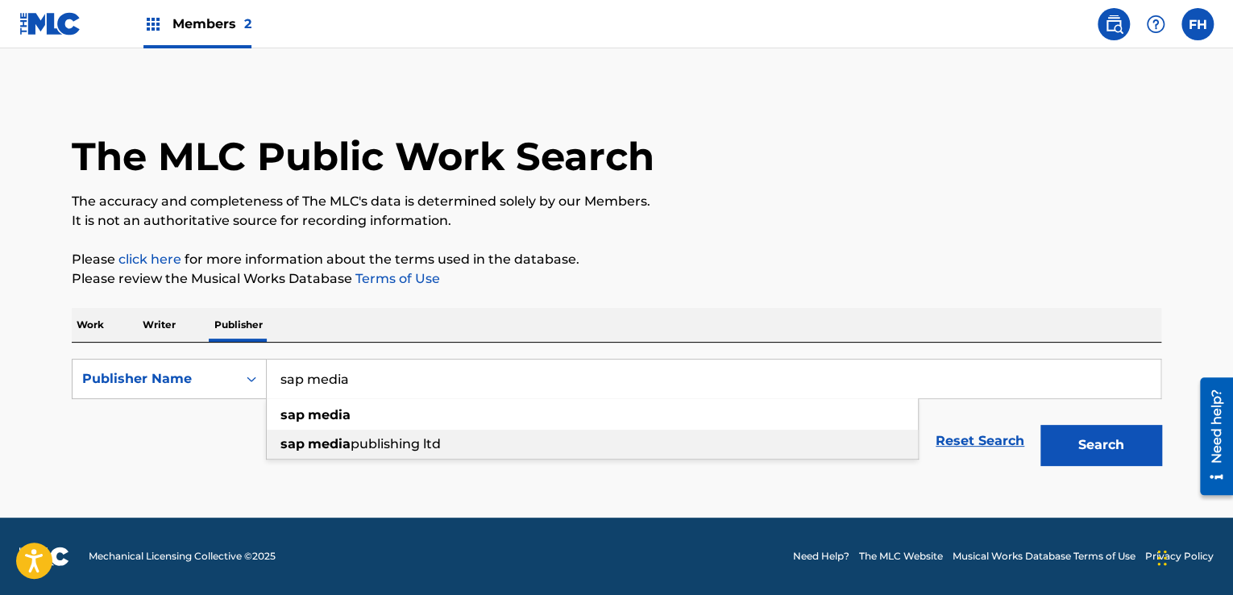
click at [337, 439] on strong "media" at bounding box center [329, 443] width 43 height 15
type input "sap media publishing ltd"
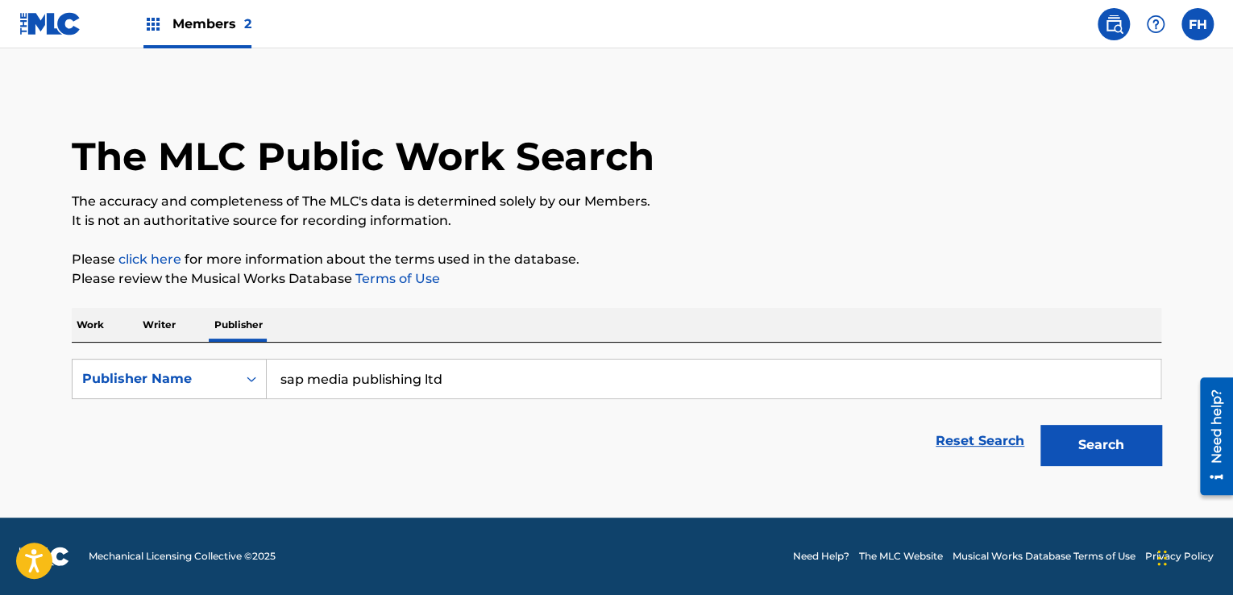
click at [1077, 441] on button "Search" at bounding box center [1100, 445] width 121 height 40
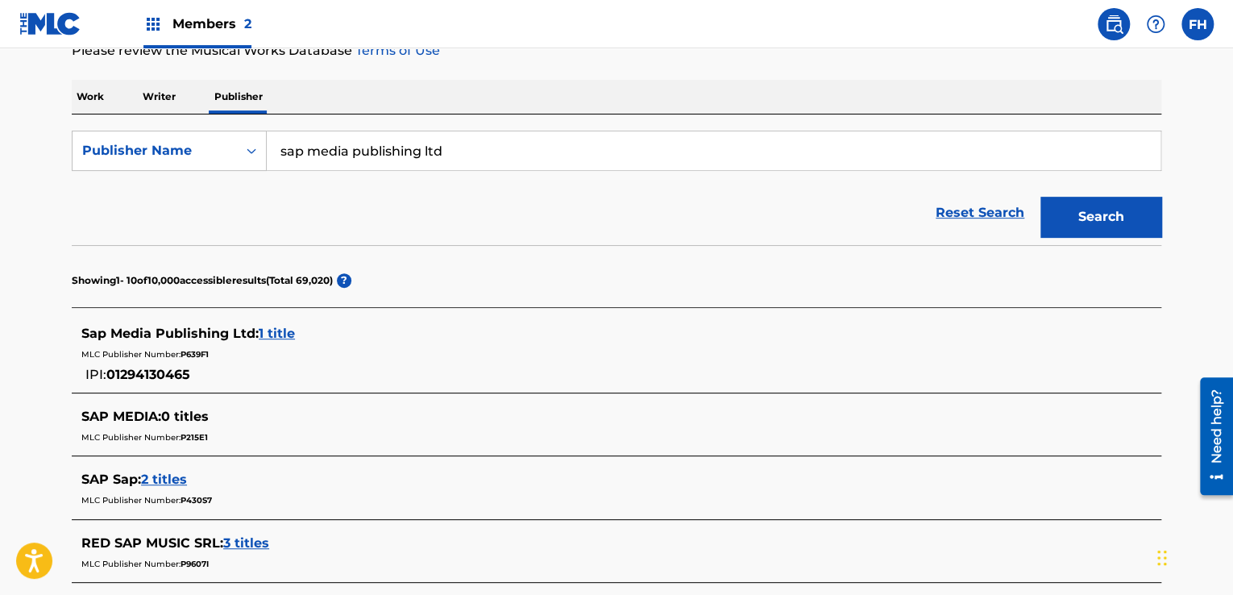
scroll to position [229, 0]
click at [235, 362] on div "Sap Media Publishing Ltd : 1 title MLC Publisher Number: P639F1 IPI: 01294130465" at bounding box center [595, 353] width 1028 height 60
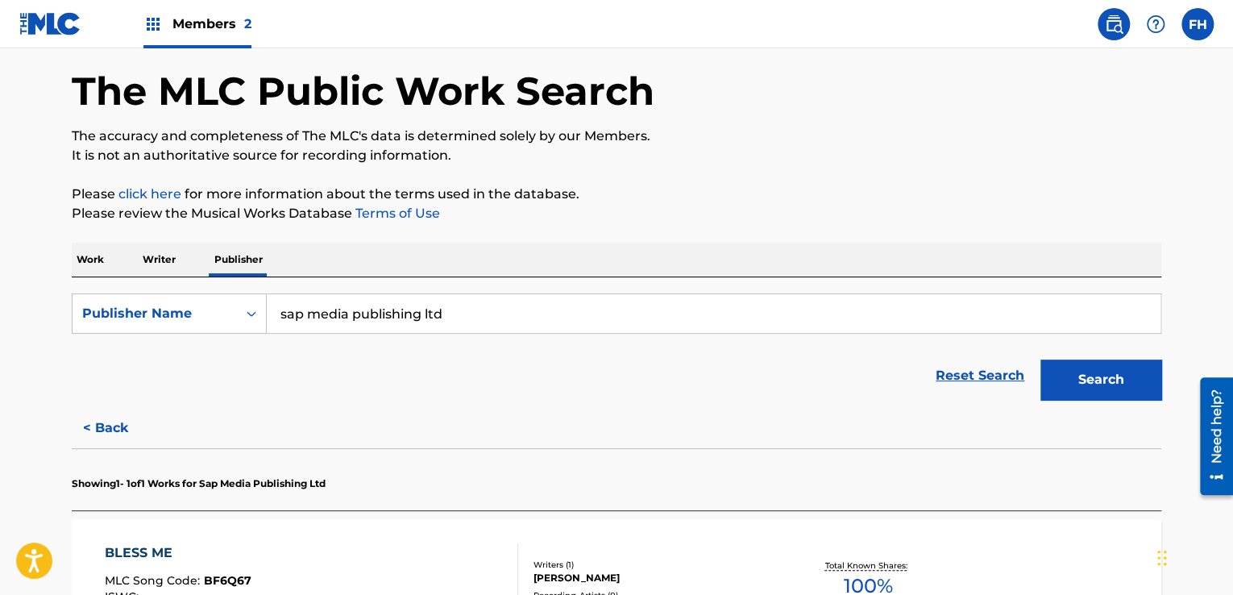
scroll to position [64, 0]
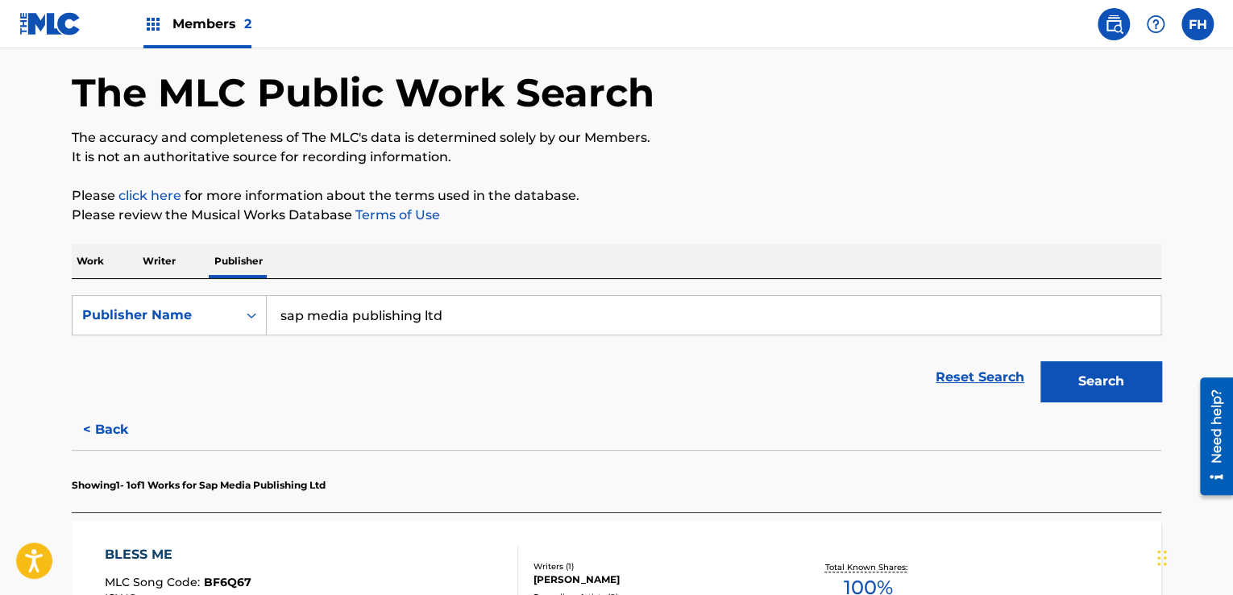
click at [176, 272] on p "Writer" at bounding box center [159, 261] width 43 height 34
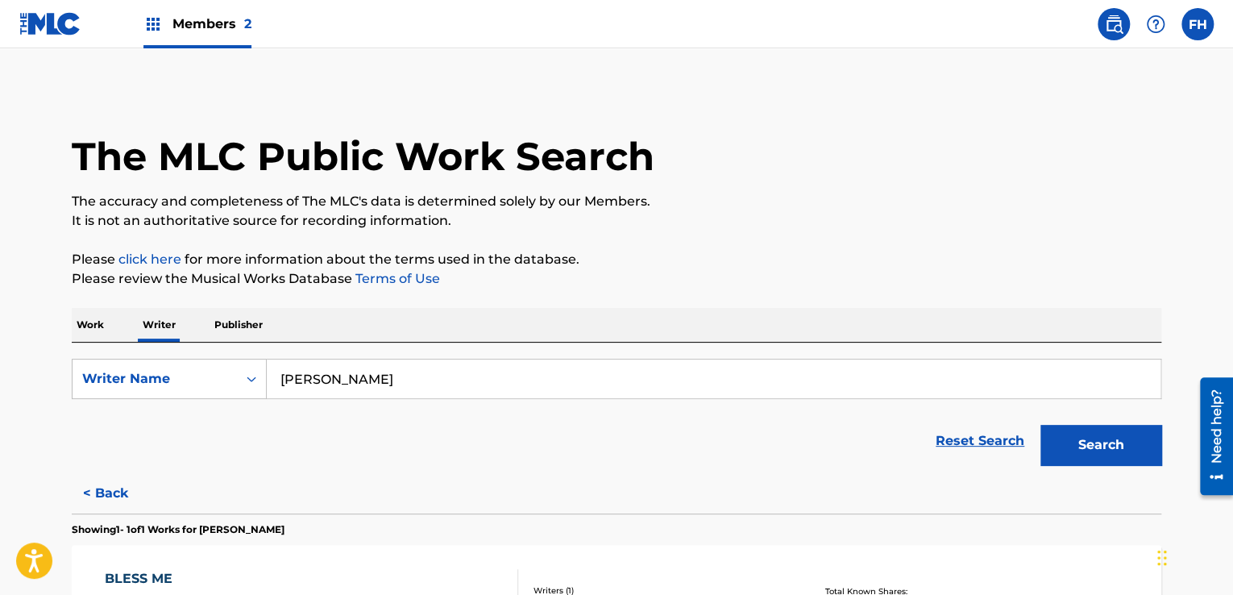
click at [98, 326] on p "Work" at bounding box center [90, 325] width 37 height 34
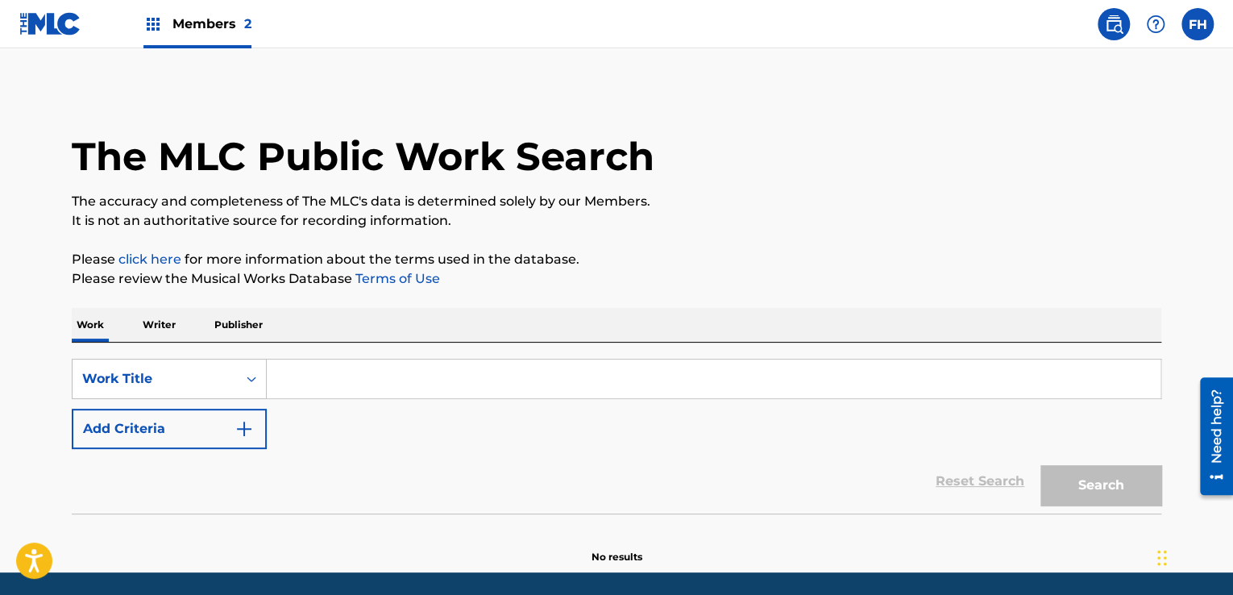
click at [167, 314] on p "Writer" at bounding box center [159, 325] width 43 height 34
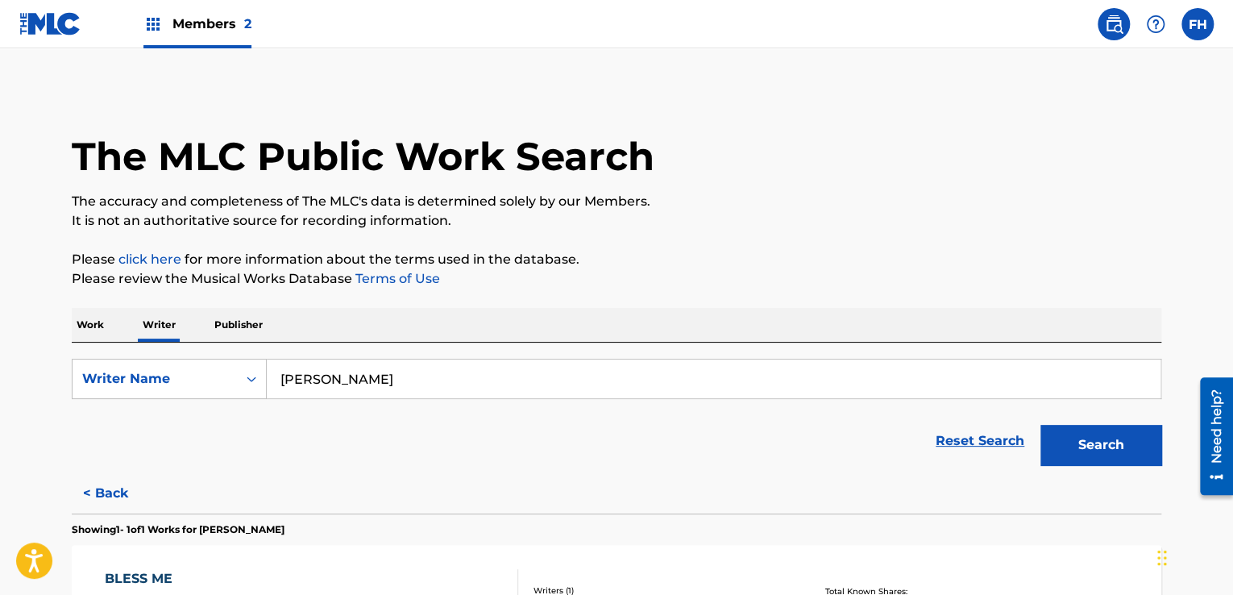
click at [319, 381] on input "[PERSON_NAME]" at bounding box center [714, 378] width 894 height 39
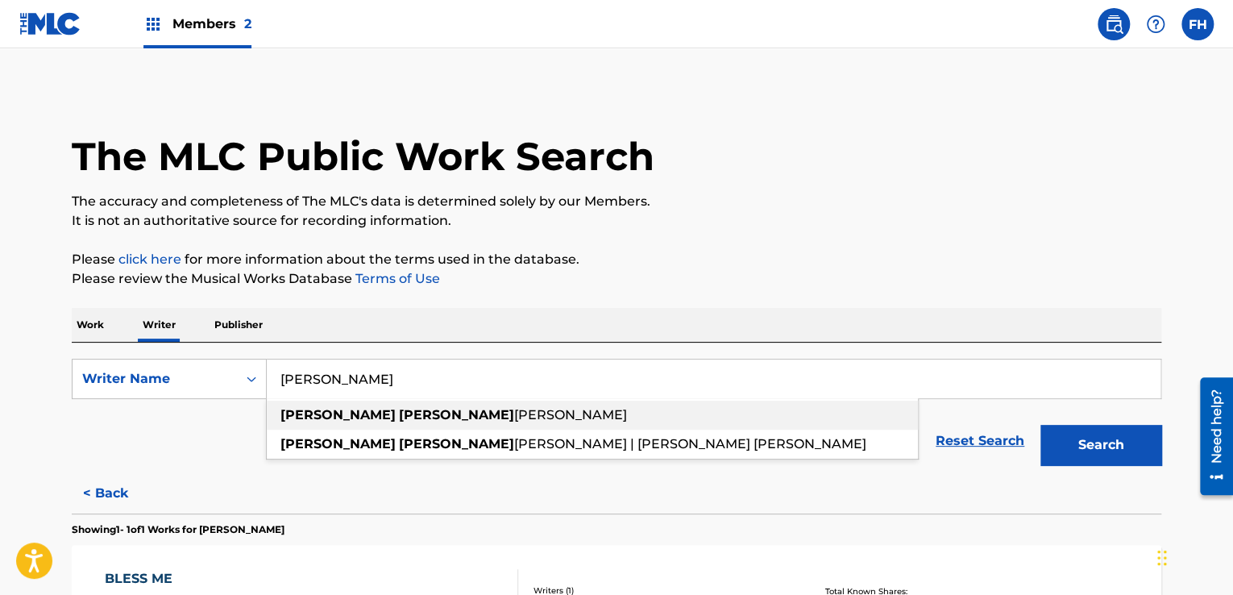
click at [330, 423] on div "[PERSON_NAME]" at bounding box center [592, 415] width 651 height 29
type input "[PERSON_NAME]"
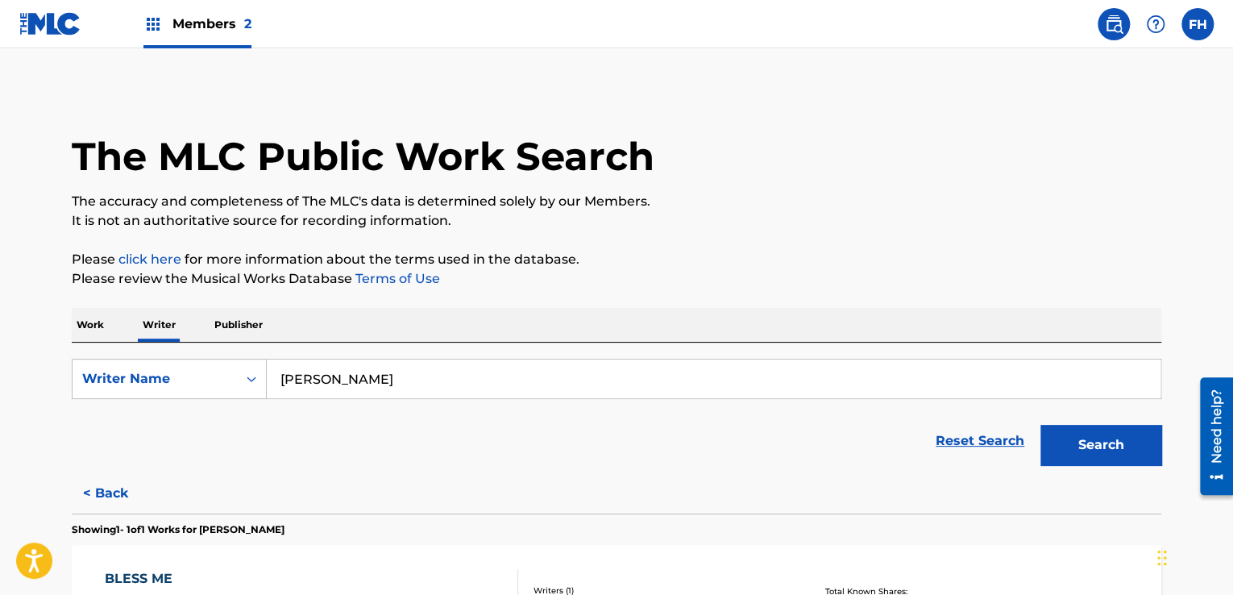
click at [1074, 444] on button "Search" at bounding box center [1100, 445] width 121 height 40
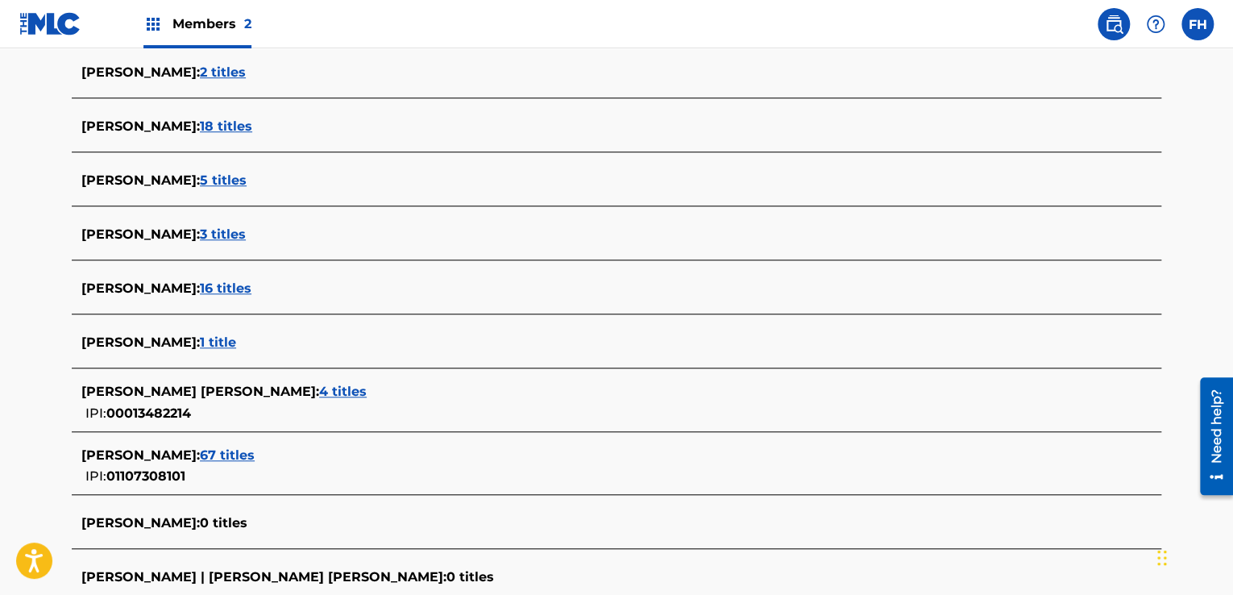
scroll to position [480, 0]
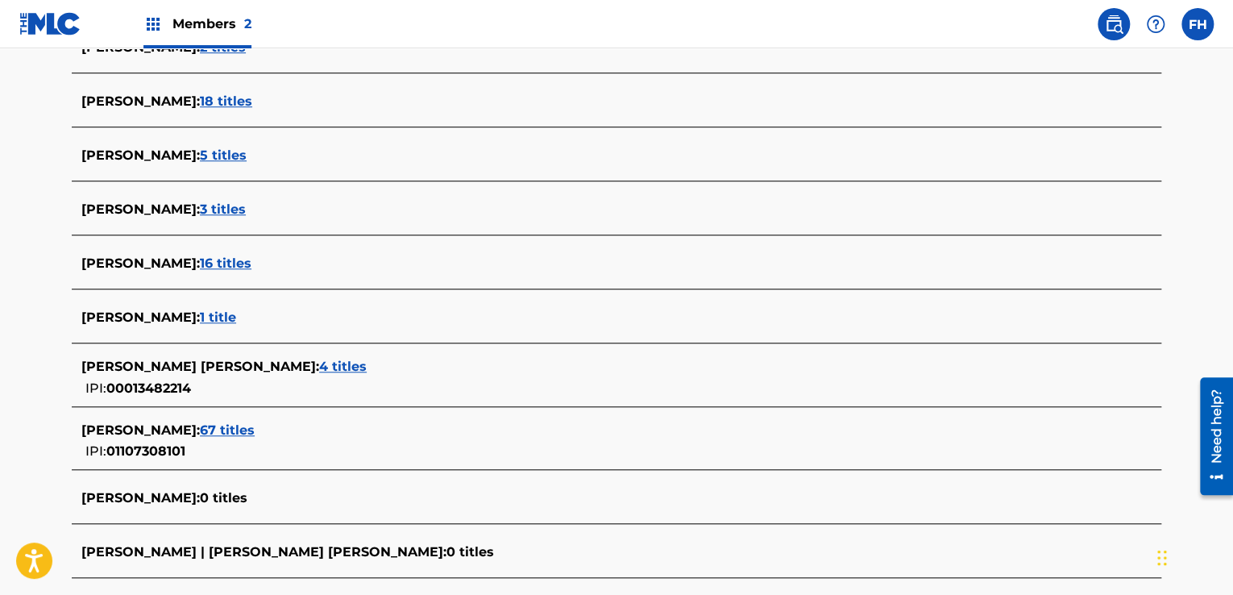
click at [247, 431] on span "67 titles" at bounding box center [227, 429] width 55 height 15
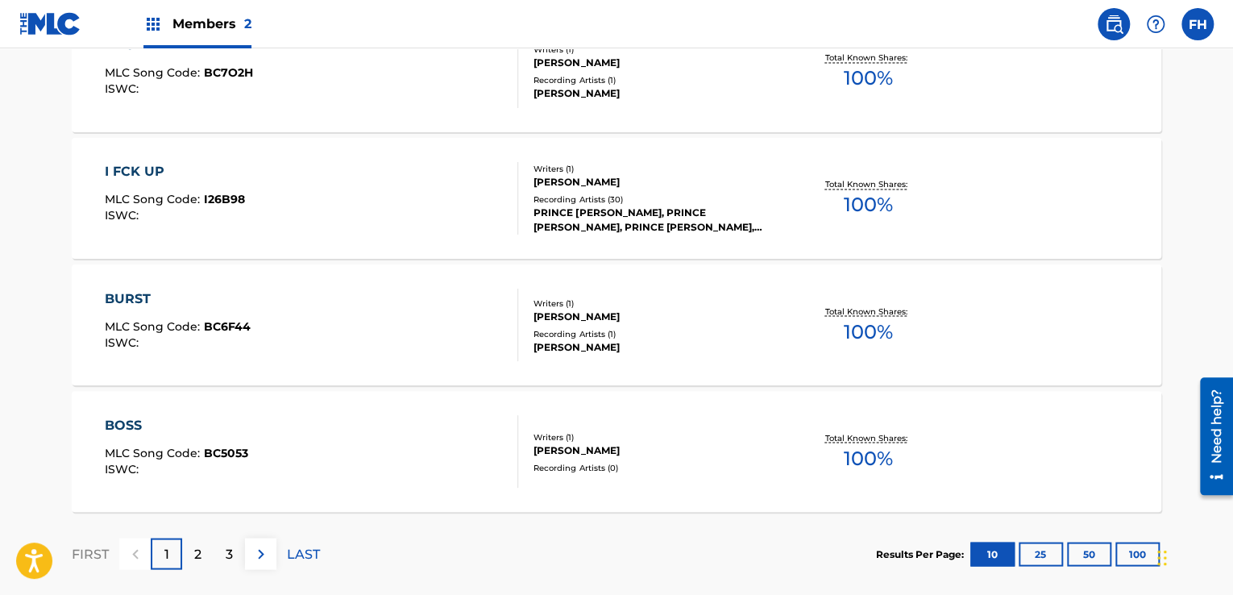
scroll to position [1307, 0]
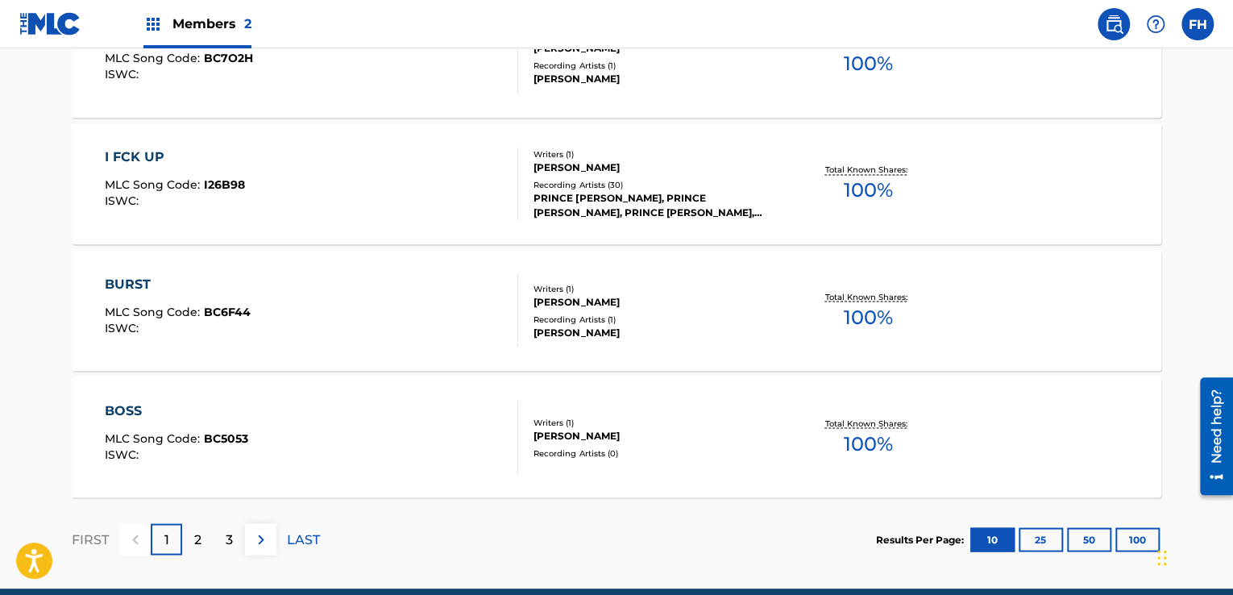
click at [207, 541] on div "2" at bounding box center [197, 538] width 31 height 31
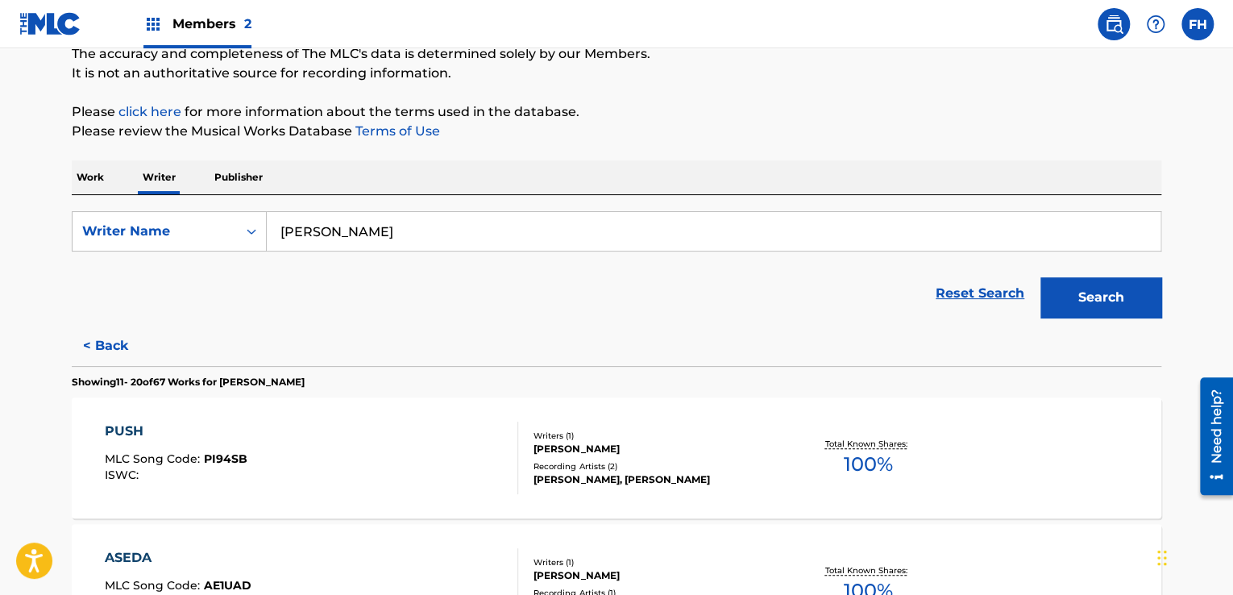
scroll to position [141, 0]
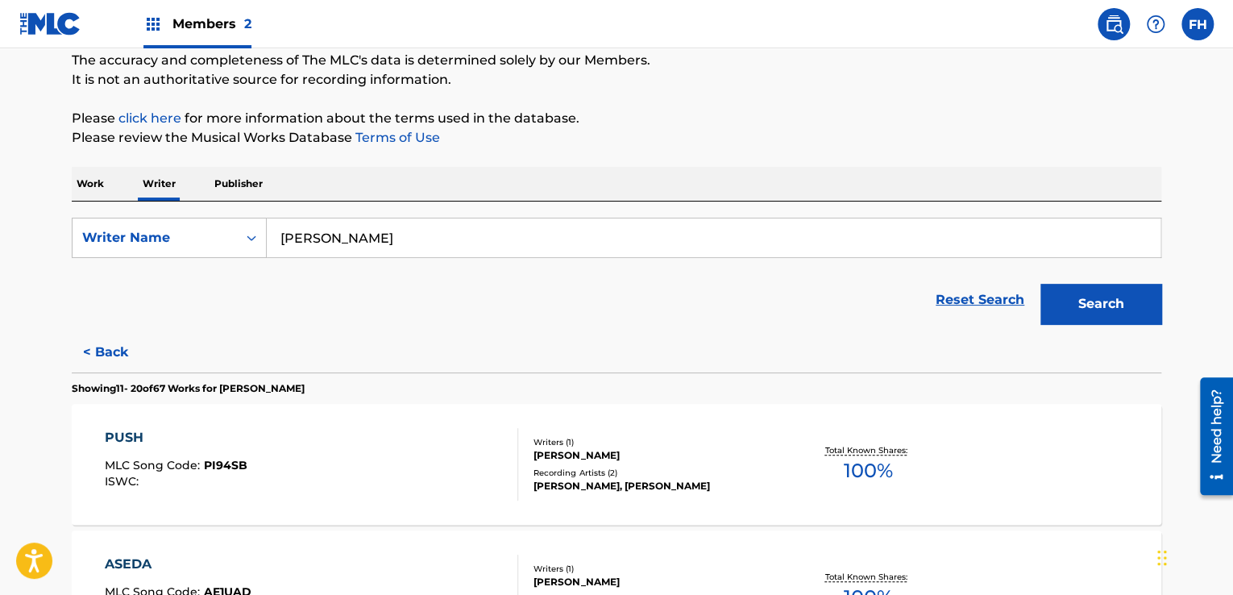
click at [93, 191] on p "Work" at bounding box center [90, 184] width 37 height 34
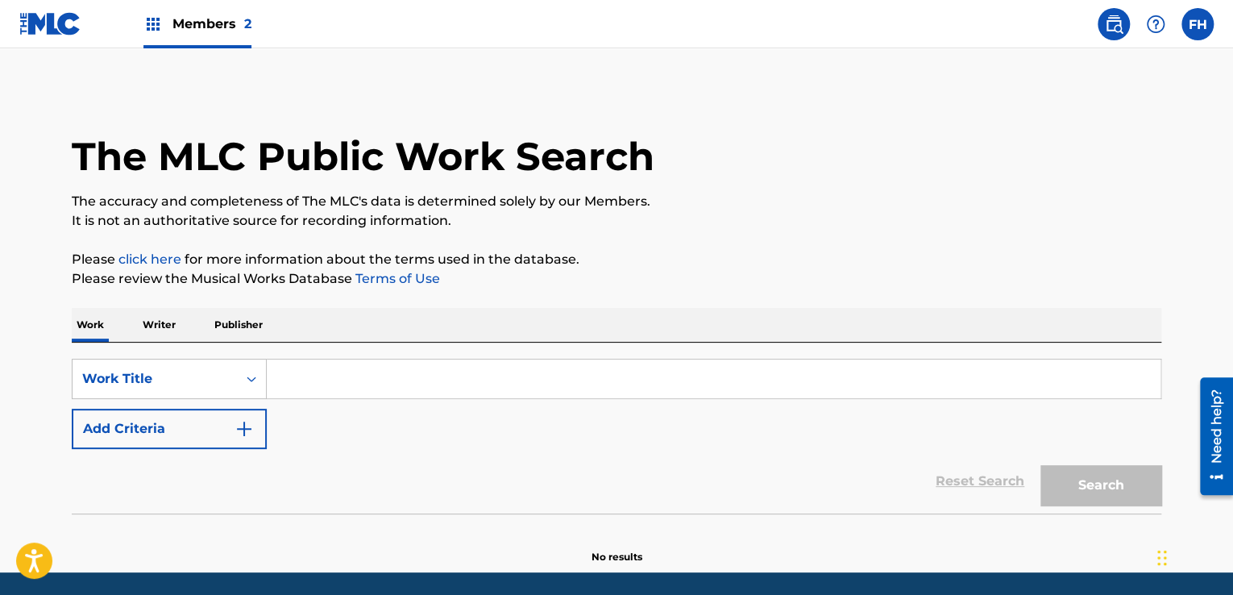
click at [215, 449] on div "Reset Search Search" at bounding box center [617, 481] width 1090 height 64
click at [212, 438] on button "Add Criteria" at bounding box center [169, 429] width 195 height 40
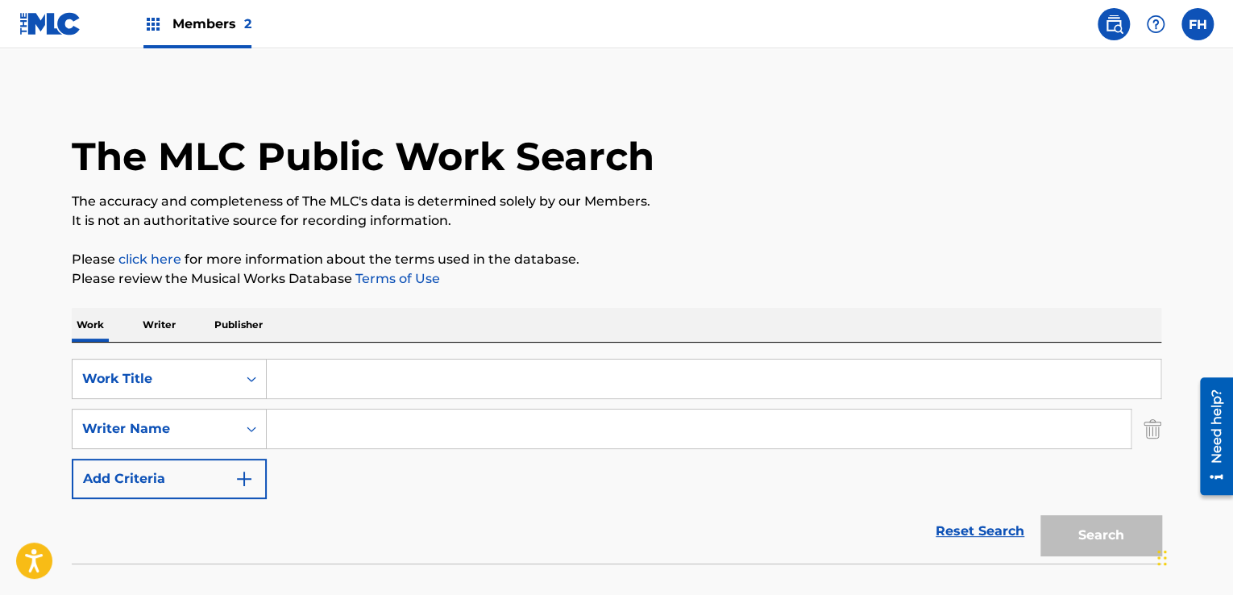
click at [314, 387] on input "Search Form" at bounding box center [714, 378] width 894 height 39
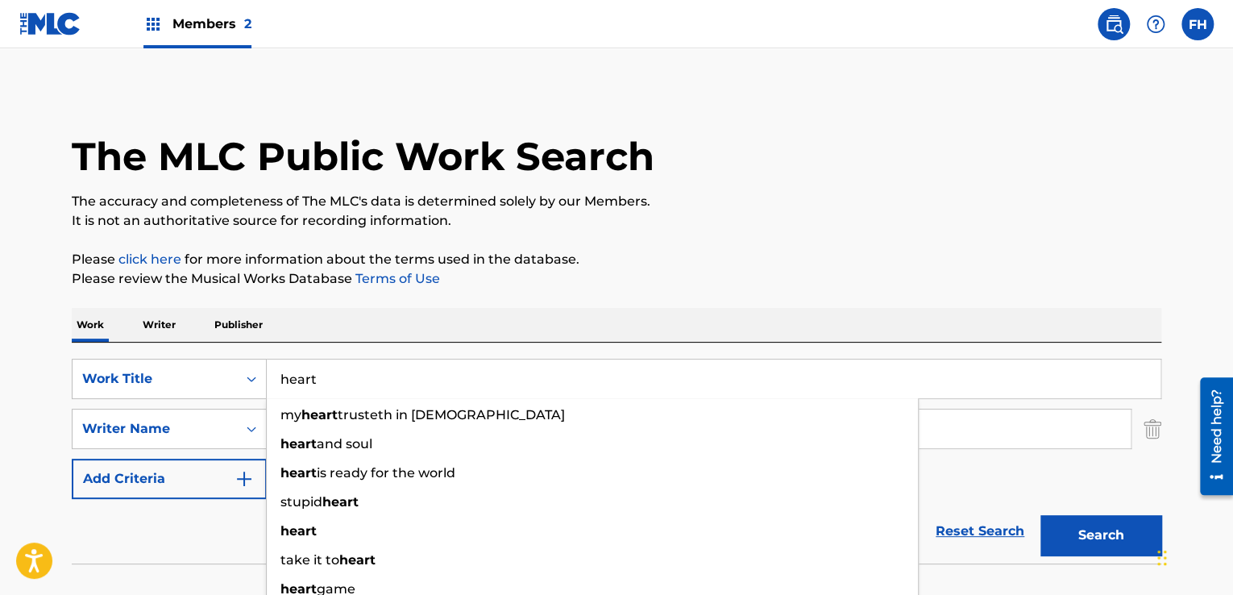
type input "heart"
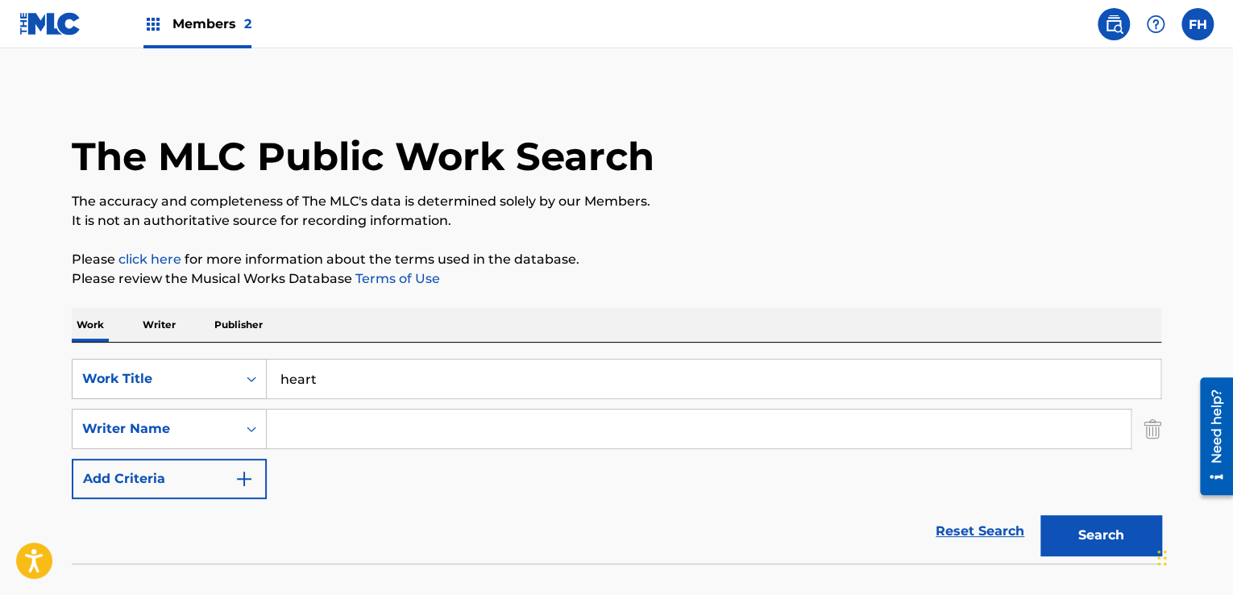
click at [318, 311] on div "Work Writer Publisher" at bounding box center [617, 325] width 1090 height 34
click at [309, 430] on input "Search Form" at bounding box center [699, 428] width 864 height 39
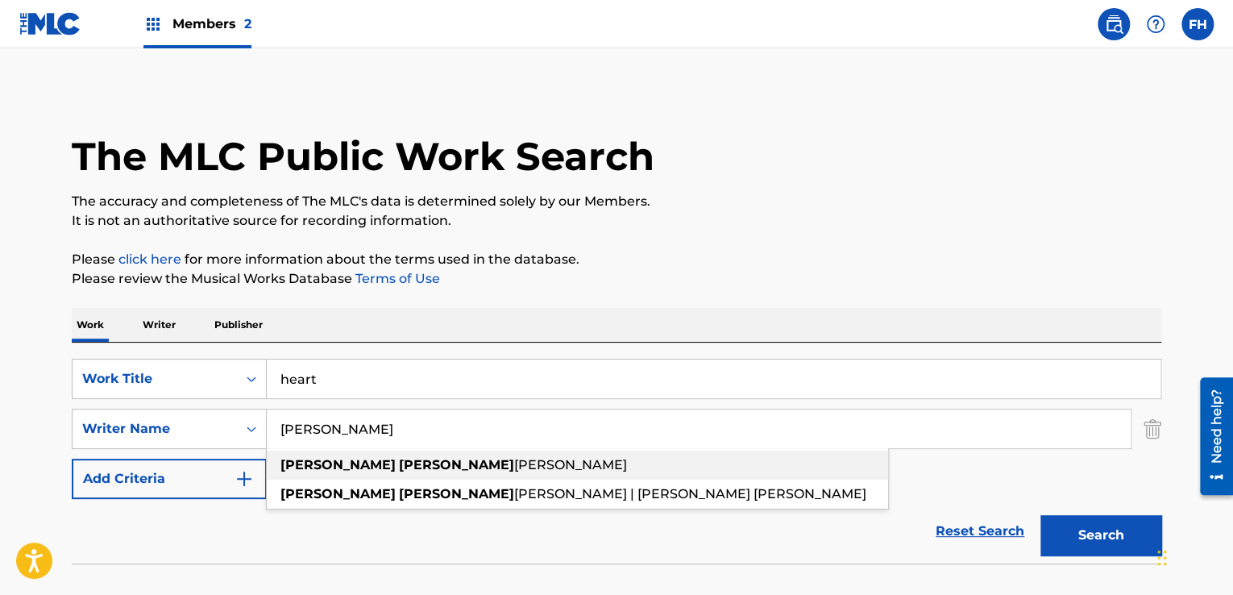
click at [326, 455] on div "[PERSON_NAME]" at bounding box center [577, 465] width 621 height 29
type input "[PERSON_NAME]"
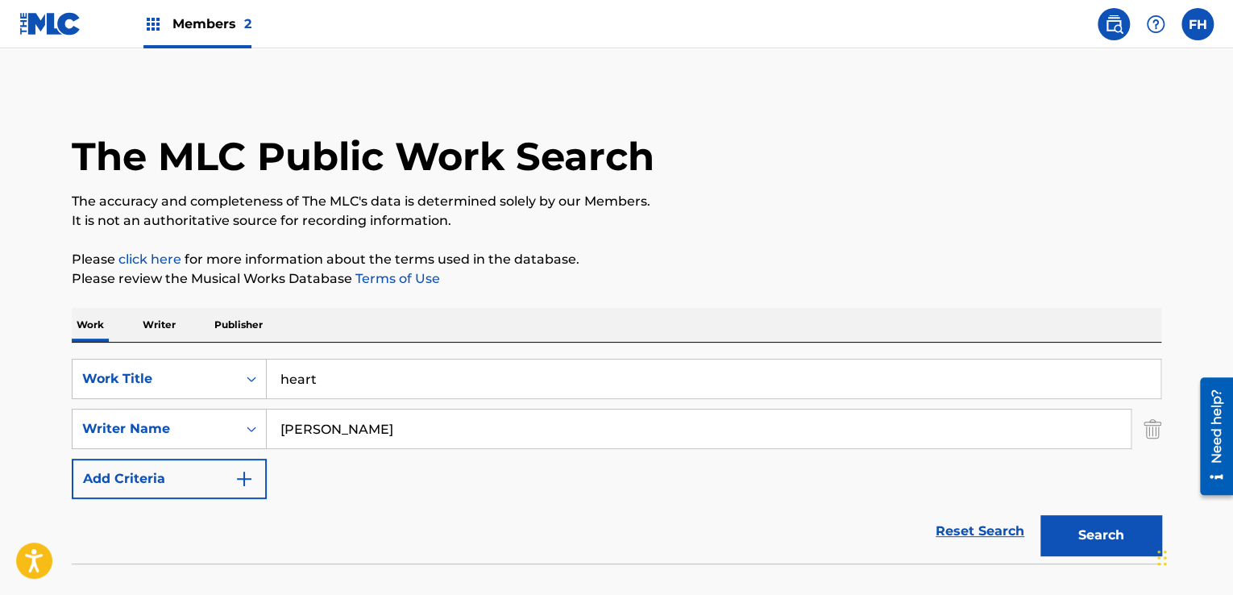
click at [1069, 525] on button "Search" at bounding box center [1100, 535] width 121 height 40
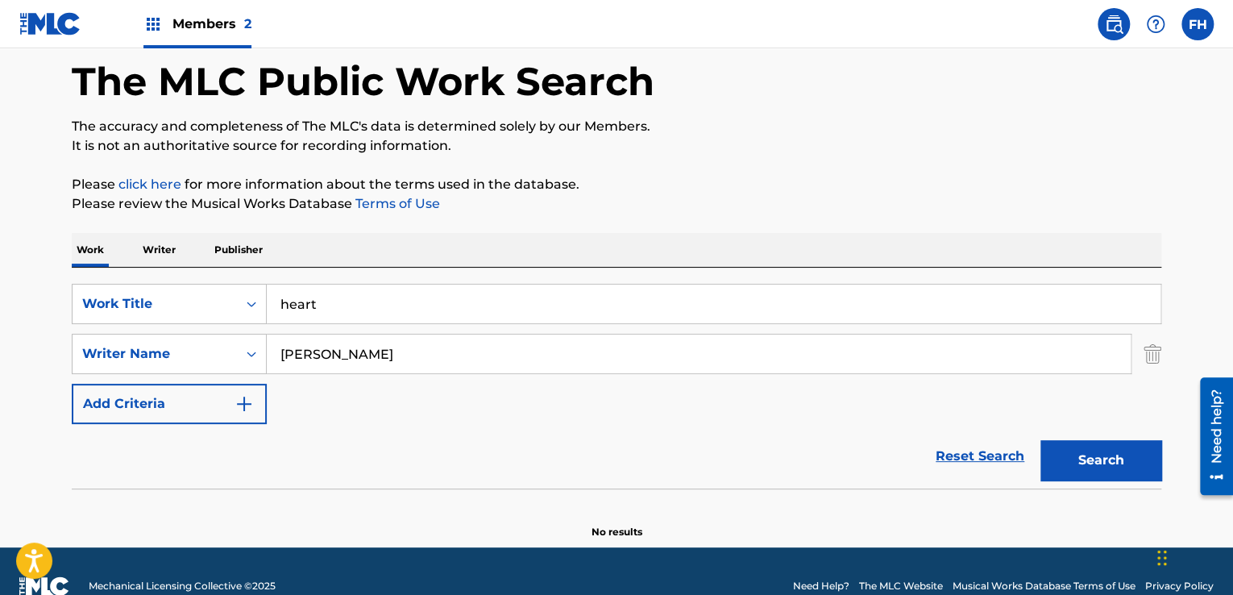
scroll to position [105, 0]
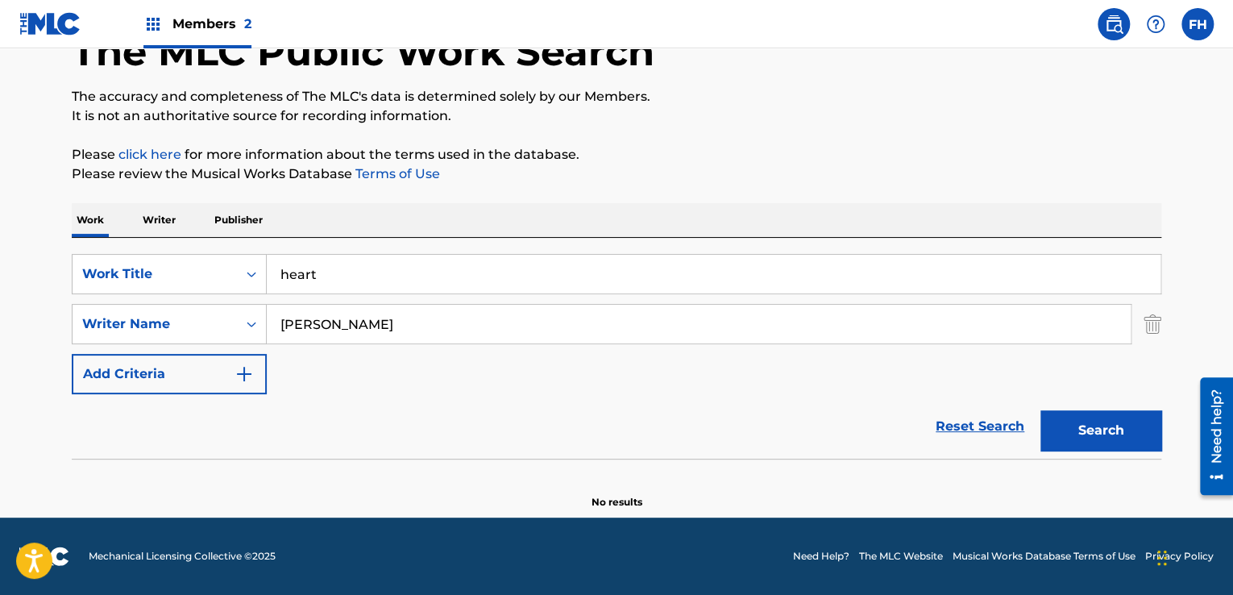
drag, startPoint x: 1237, startPoint y: 187, endPoint x: 19, endPoint y: 0, distance: 1232.1
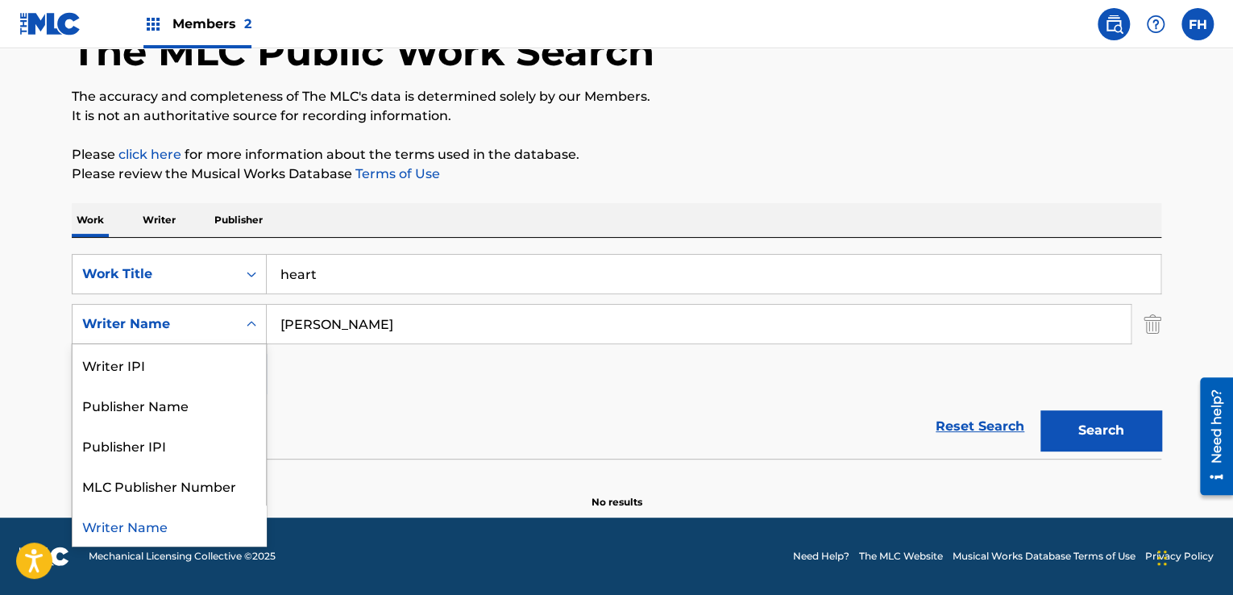
click at [245, 331] on div "Search Form" at bounding box center [251, 323] width 29 height 29
click at [219, 363] on div "Writer IPI" at bounding box center [169, 364] width 193 height 40
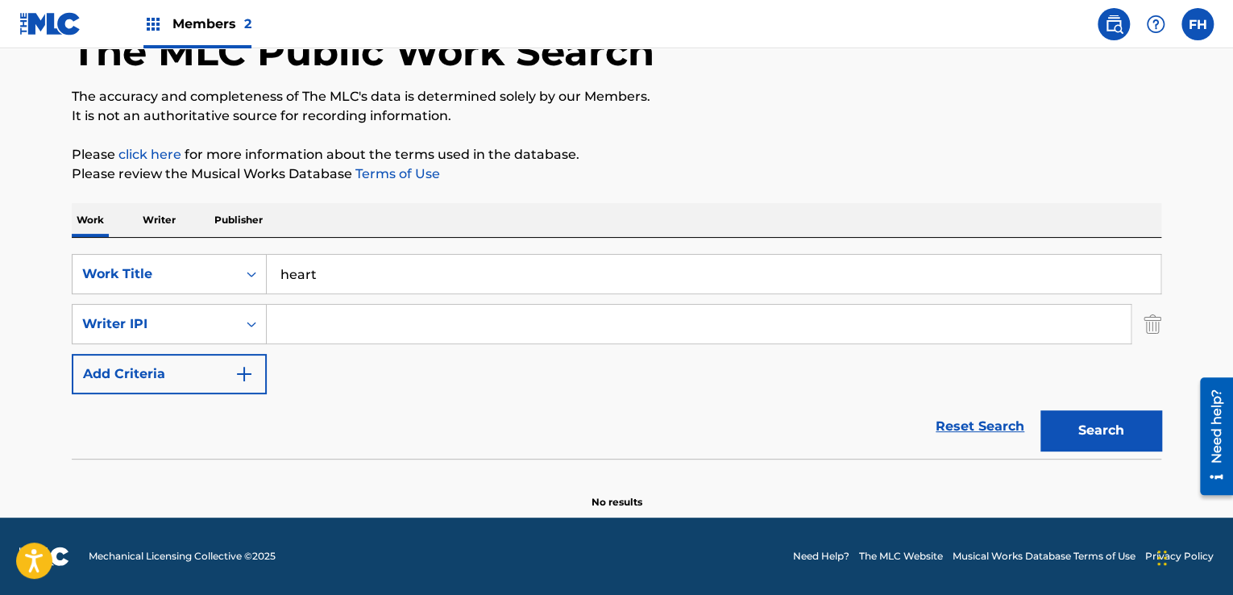
click at [313, 328] on input "Search Form" at bounding box center [699, 324] width 864 height 39
click at [335, 278] on input "heart" at bounding box center [714, 274] width 894 height 39
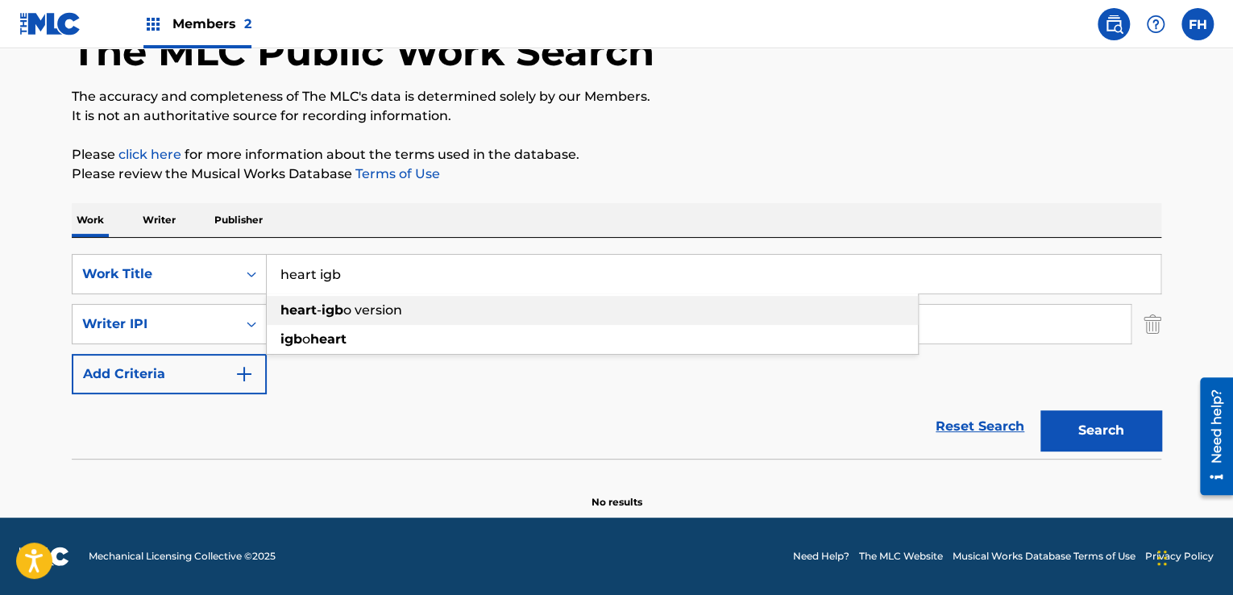
click at [331, 307] on strong "igb" at bounding box center [333, 309] width 22 height 15
type input "heart - igbo version"
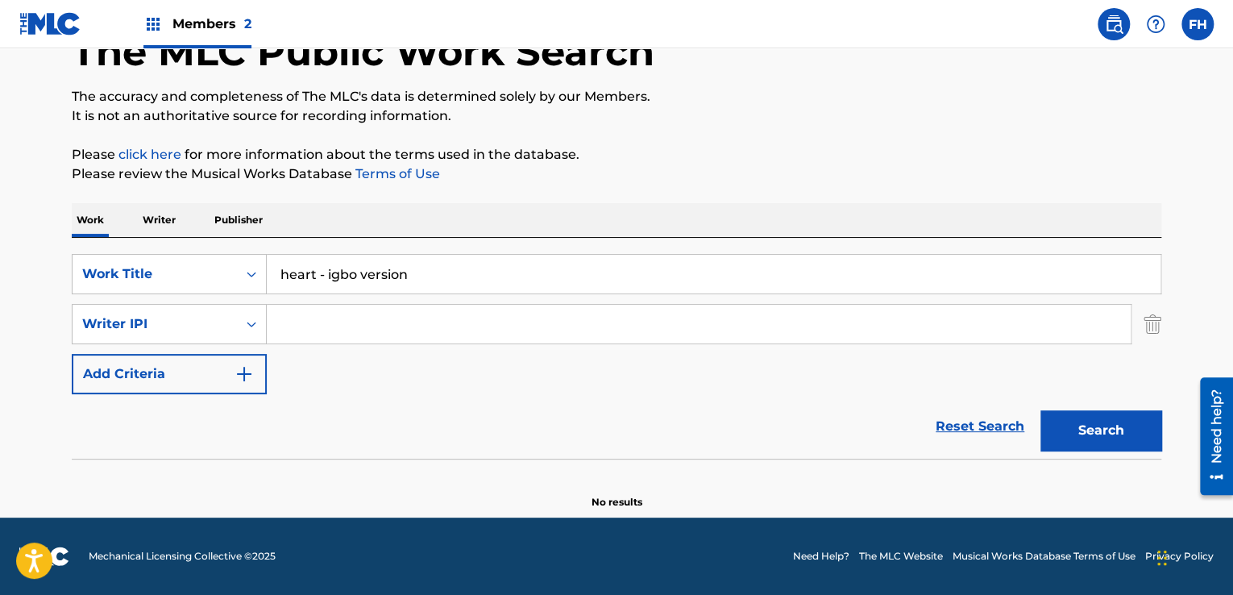
click at [1067, 420] on button "Search" at bounding box center [1100, 430] width 121 height 40
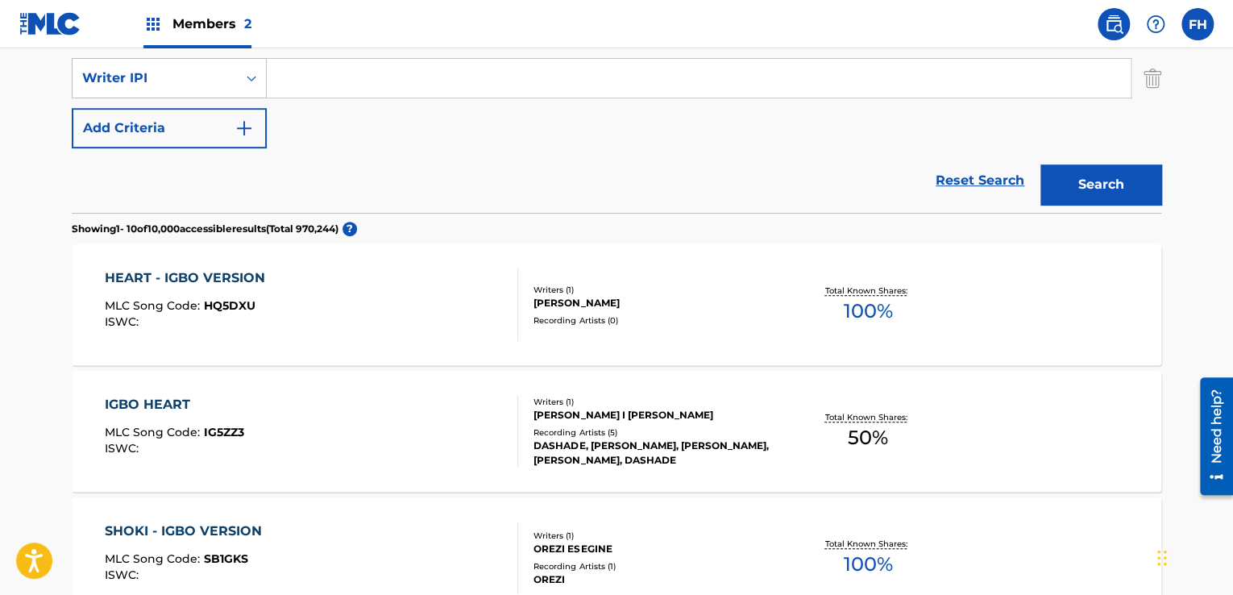
scroll to position [405, 0]
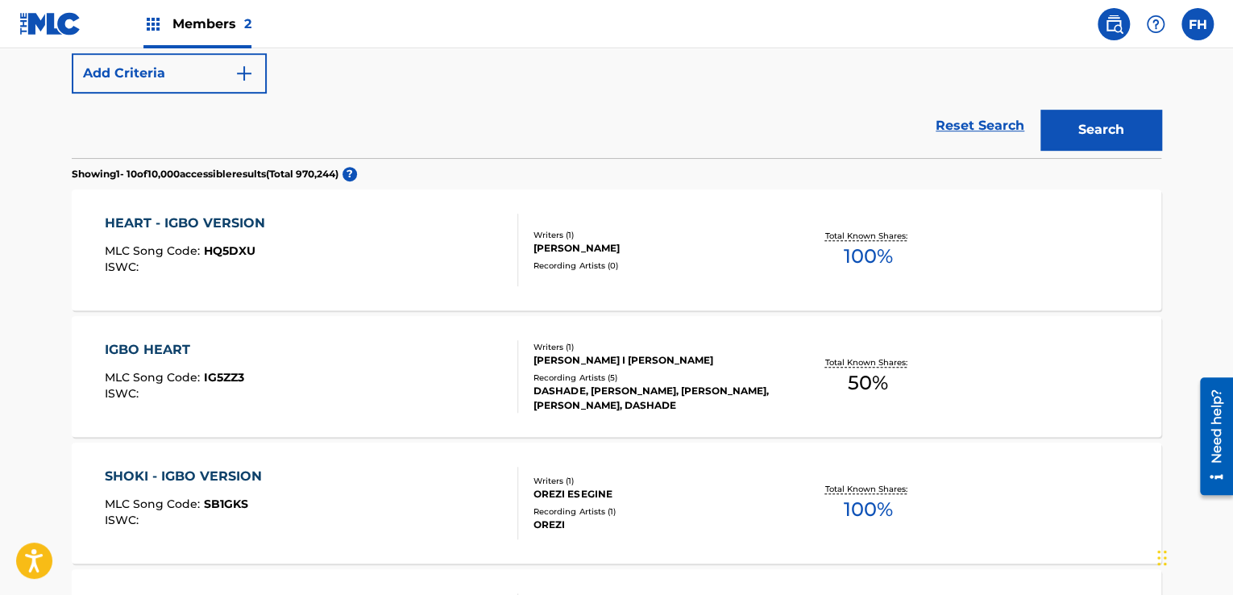
click at [530, 239] on div "Writers ( 1 ) [PERSON_NAME] Recording Artists ( 0 )" at bounding box center [647, 250] width 259 height 43
